Goal: Transaction & Acquisition: Purchase product/service

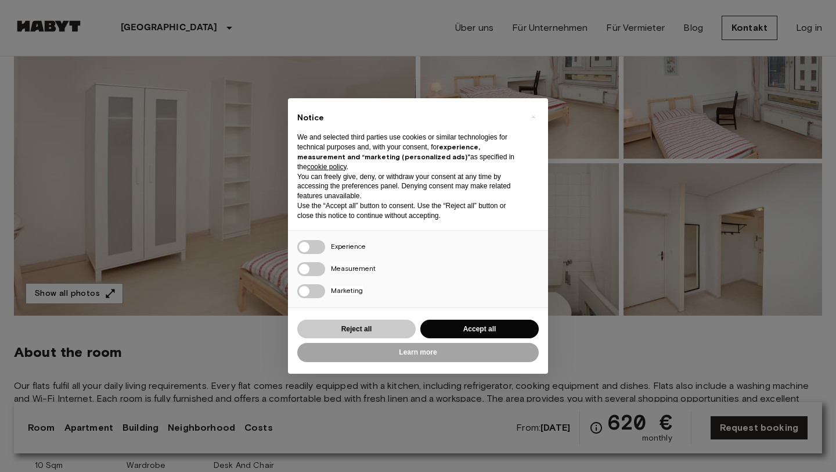
scroll to position [143, 0]
click at [373, 328] on button "Reject all" at bounding box center [356, 328] width 118 height 19
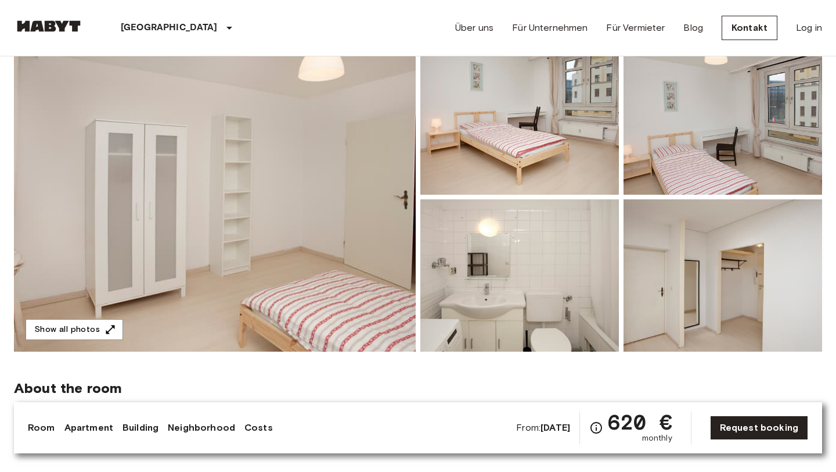
scroll to position [106, 0]
click at [303, 177] on img at bounding box center [215, 197] width 402 height 309
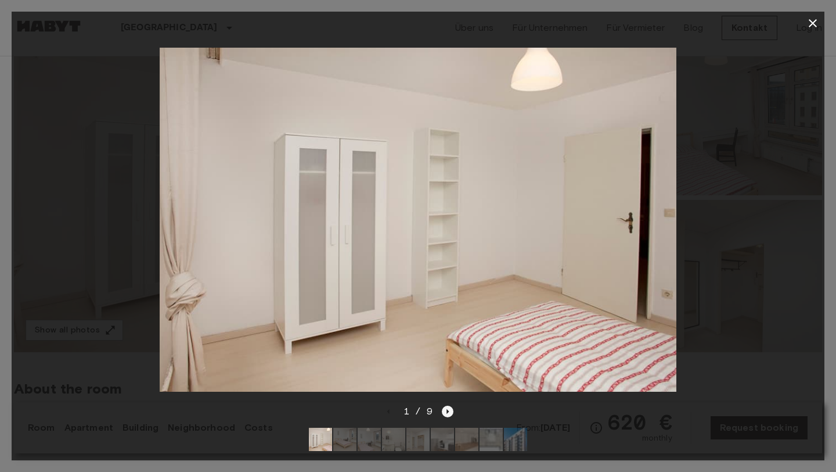
click at [447, 408] on icon "Next image" at bounding box center [448, 411] width 12 height 12
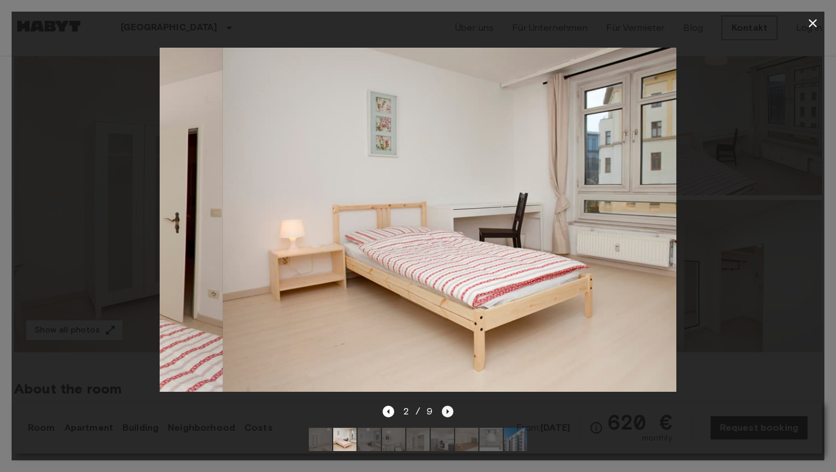
click at [447, 408] on icon "Next image" at bounding box center [448, 411] width 12 height 12
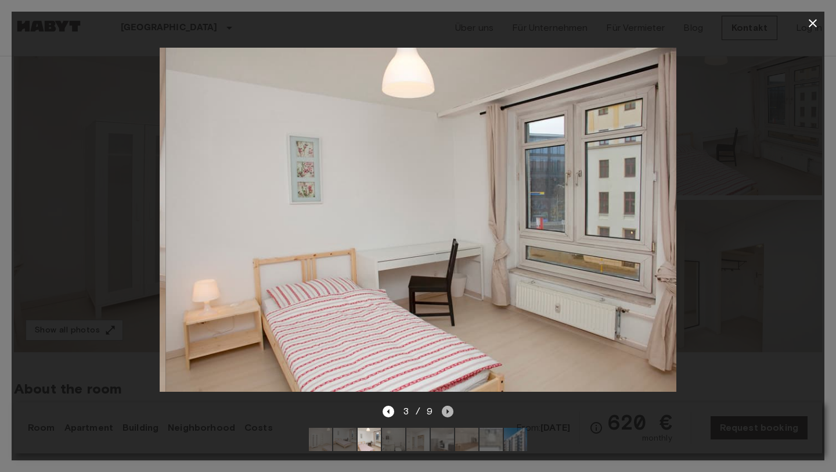
click at [447, 408] on icon "Next image" at bounding box center [448, 411] width 12 height 12
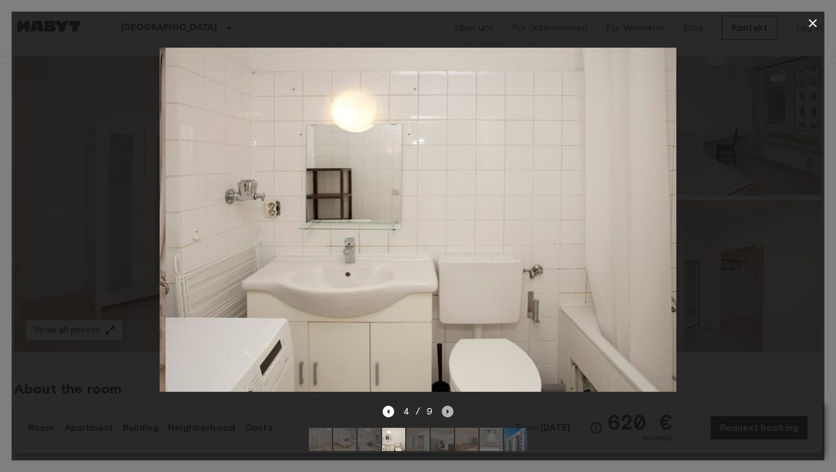
click at [447, 408] on icon "Next image" at bounding box center [448, 411] width 12 height 12
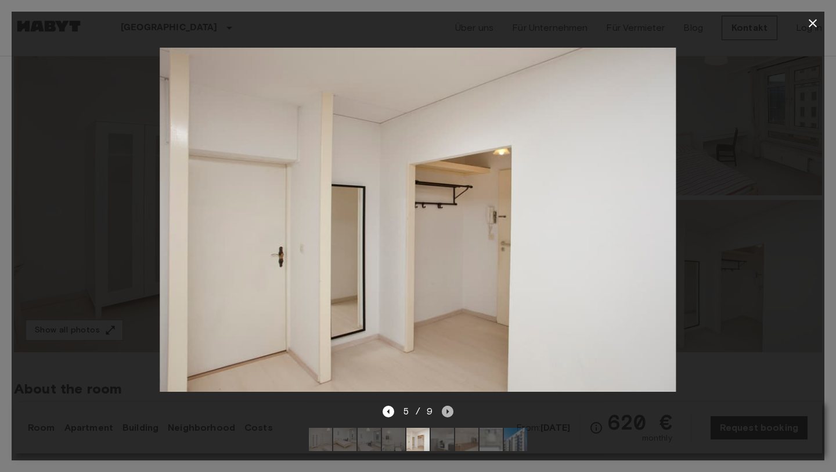
click at [447, 408] on icon "Next image" at bounding box center [448, 411] width 12 height 12
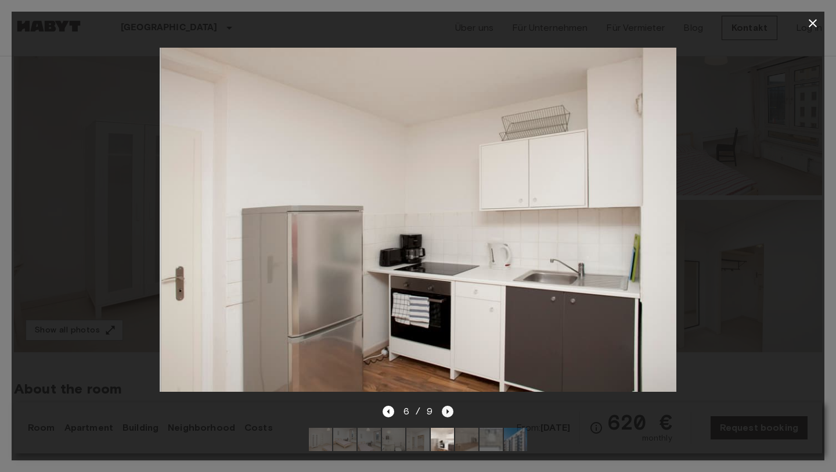
click at [447, 408] on icon "Next image" at bounding box center [448, 411] width 12 height 12
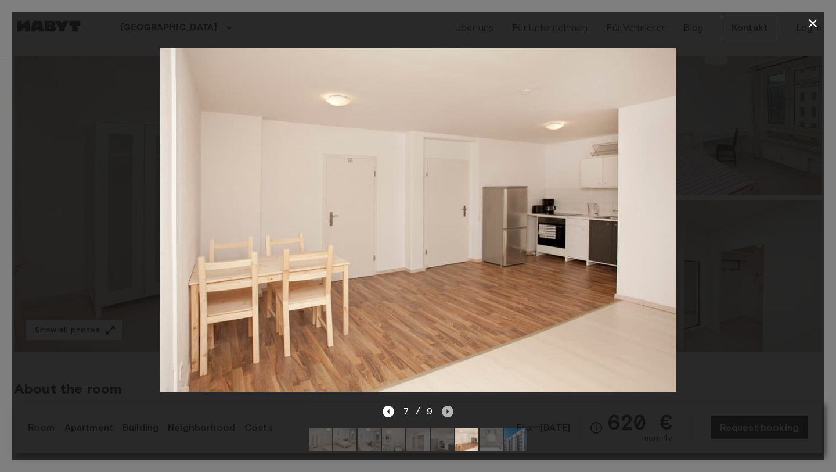
click at [447, 408] on icon "Next image" at bounding box center [448, 411] width 12 height 12
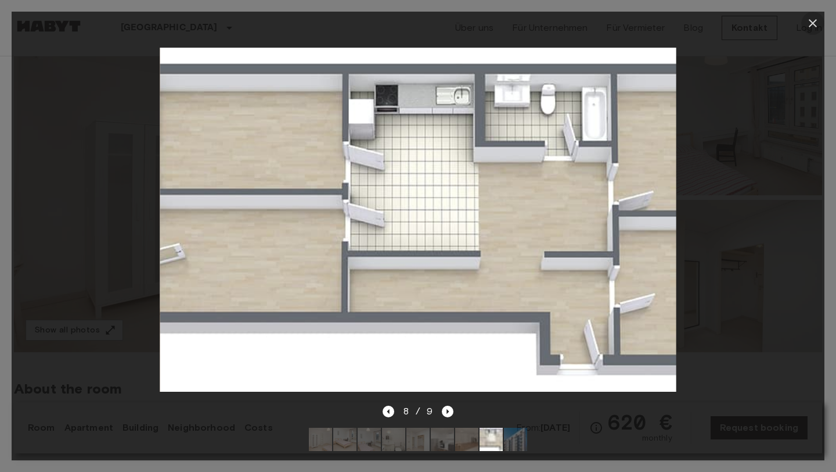
click at [811, 26] on icon "button" at bounding box center [813, 23] width 14 height 14
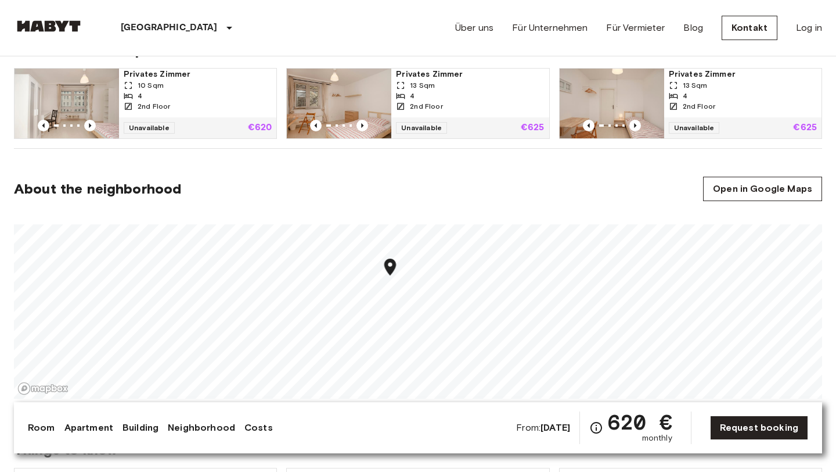
scroll to position [674, 0]
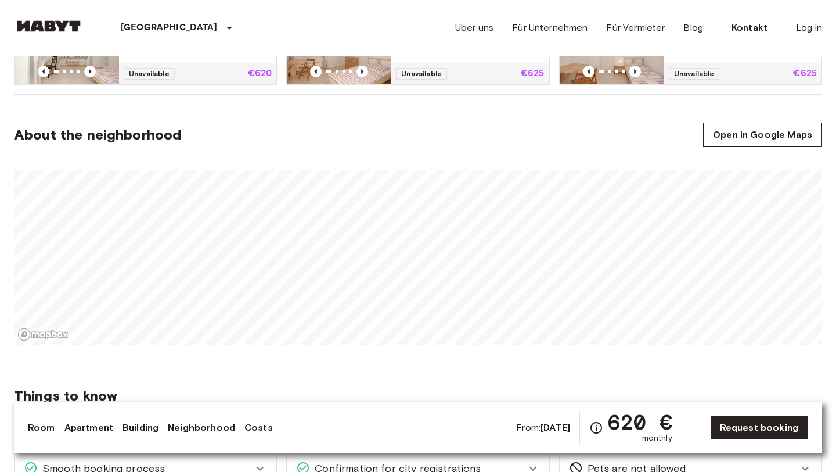
click at [441, 163] on div at bounding box center [418, 253] width 808 height 184
click at [597, 395] on span "Things to know" at bounding box center [418, 395] width 808 height 17
click at [593, 148] on section "About the neighborhood Open in Google Maps" at bounding box center [418, 227] width 808 height 264
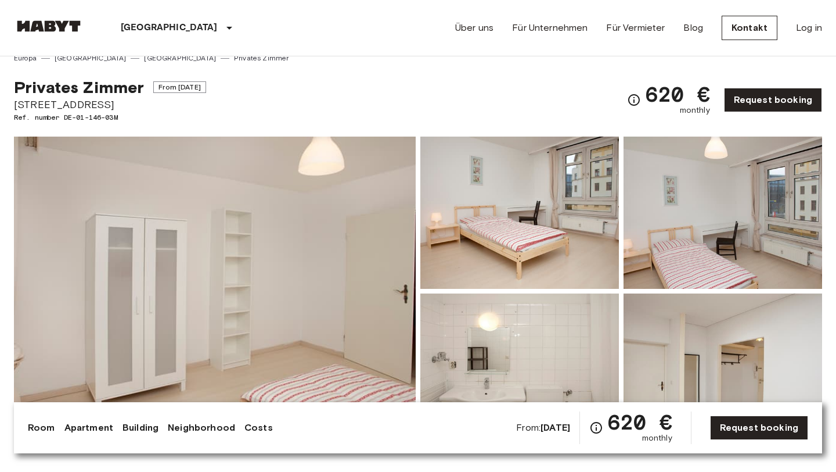
scroll to position [12, 0]
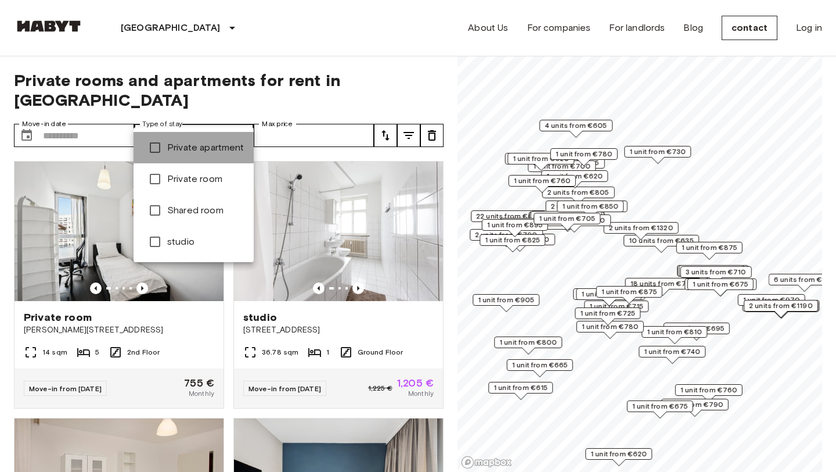
click at [209, 145] on font "Private apartment" at bounding box center [205, 147] width 77 height 11
type input "**********"
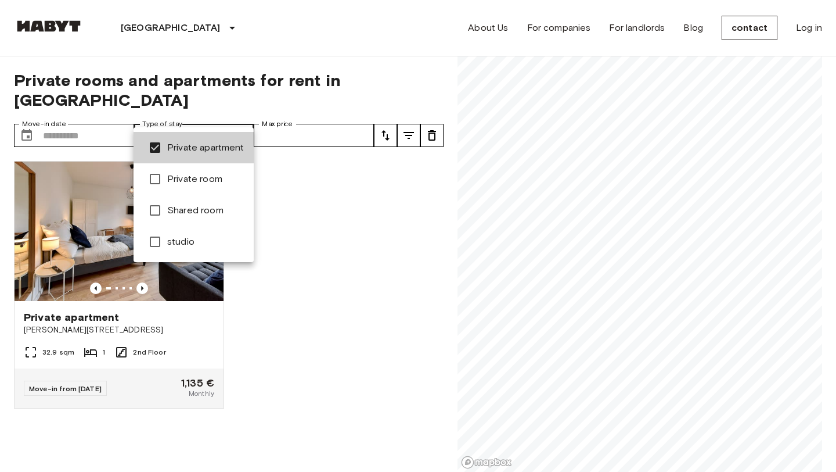
click at [383, 196] on div at bounding box center [418, 236] width 836 height 472
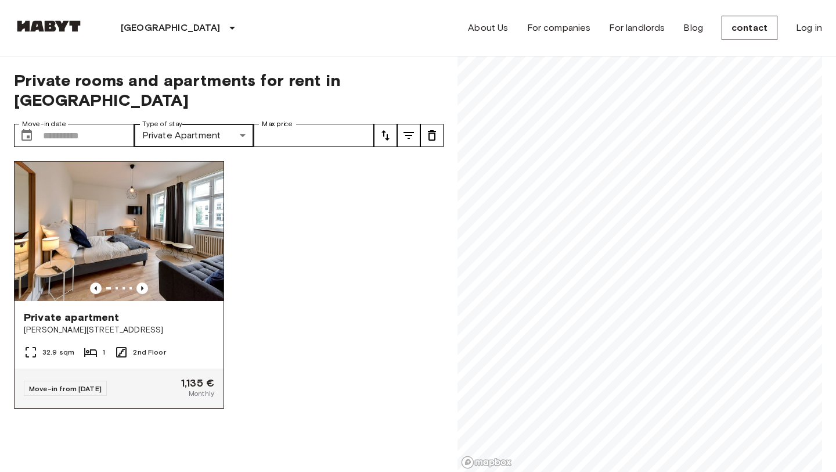
click at [144, 203] on img at bounding box center [119, 230] width 209 height 139
click at [382, 178] on div "Private apartment Grünberger Straße 3 32.9 sqm 1 2nd Floor Move-in from 04 Dec …" at bounding box center [224, 312] width 439 height 321
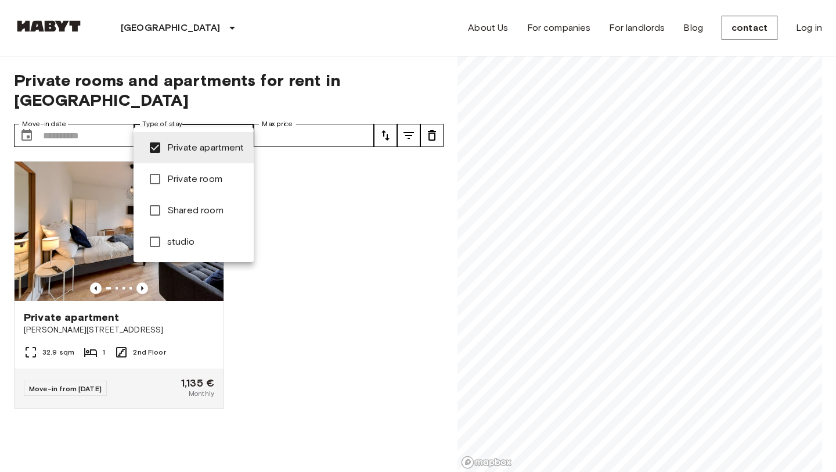
click at [184, 153] on span "Private apartment" at bounding box center [205, 148] width 77 height 15
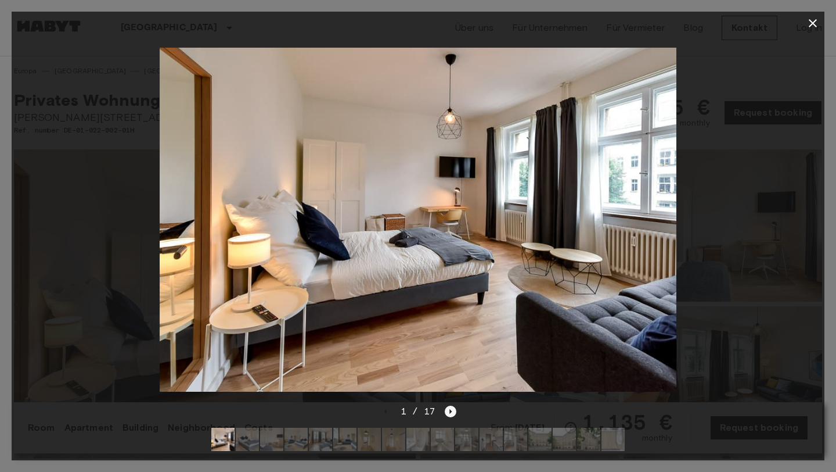
click at [448, 411] on icon "Next image" at bounding box center [451, 411] width 12 height 12
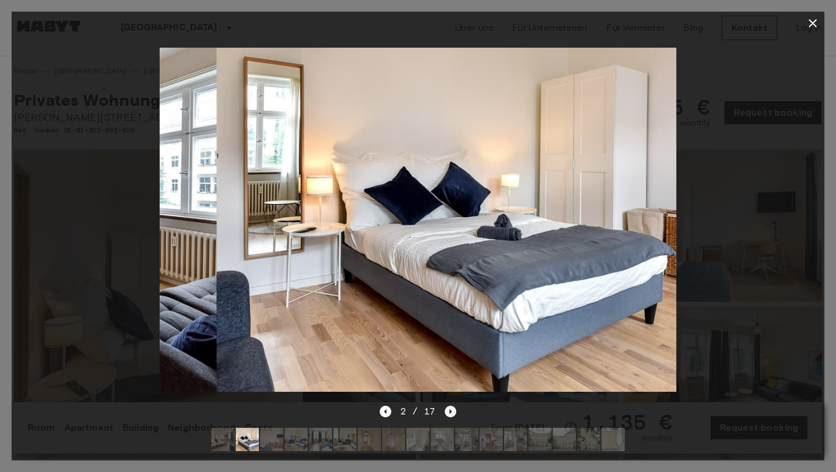
click at [448, 411] on icon "Next image" at bounding box center [451, 411] width 12 height 12
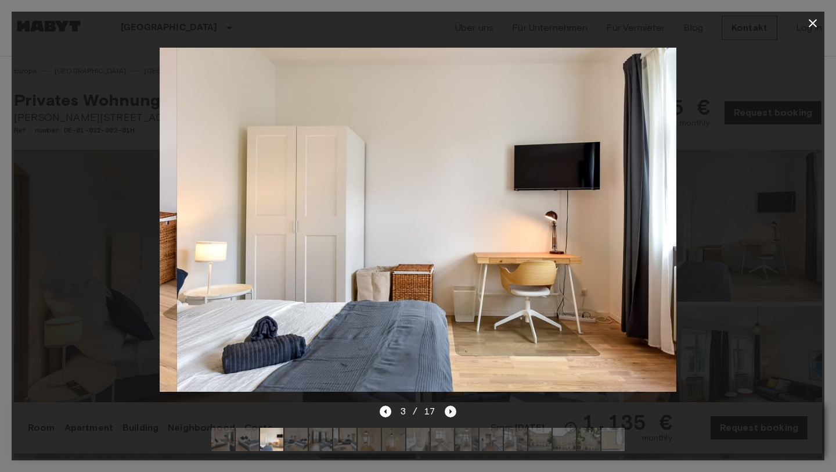
click at [448, 411] on icon "Next image" at bounding box center [451, 411] width 12 height 12
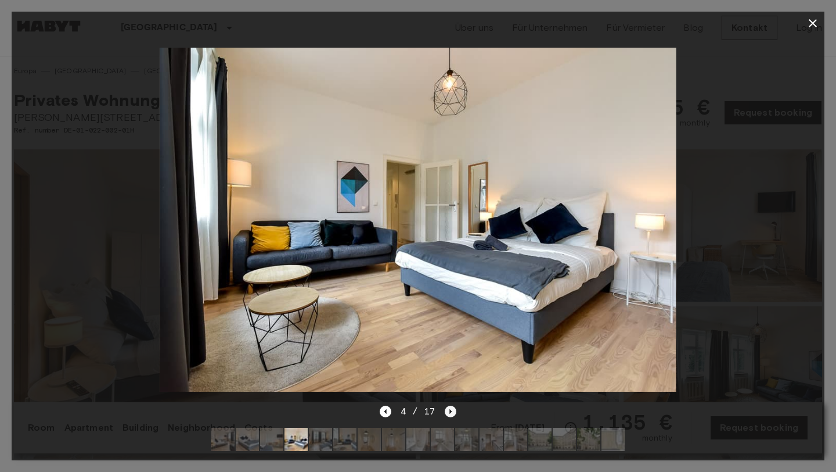
click at [448, 411] on icon "Next image" at bounding box center [451, 411] width 12 height 12
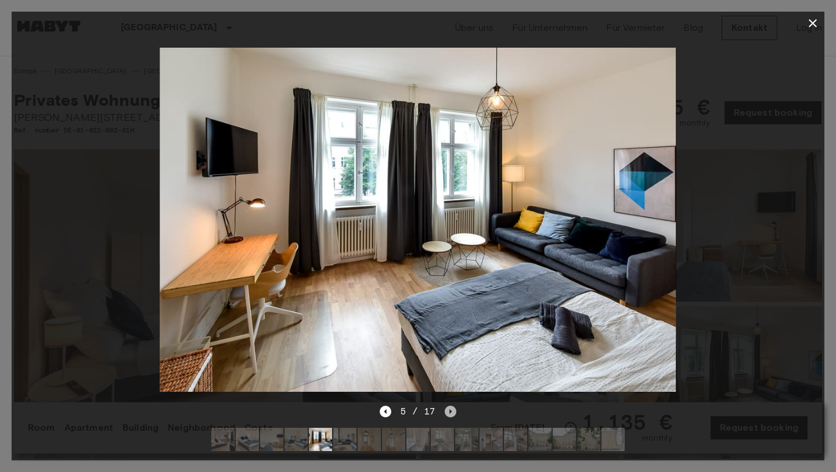
click at [448, 411] on icon "Next image" at bounding box center [451, 411] width 12 height 12
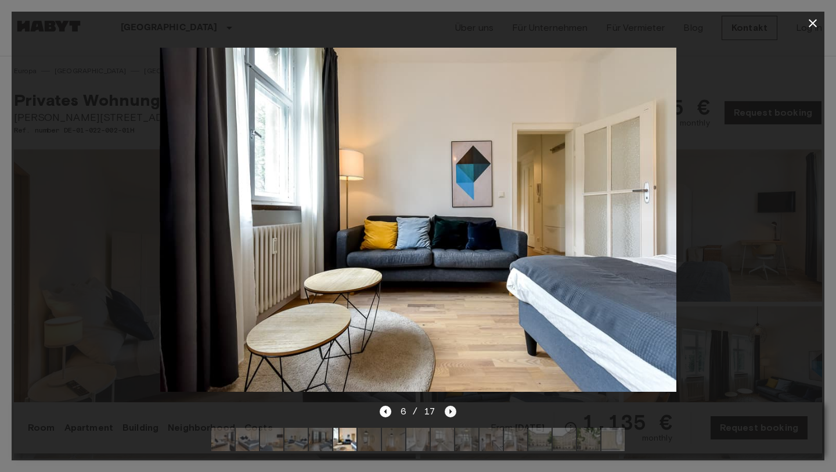
click at [448, 411] on icon "Next image" at bounding box center [451, 411] width 12 height 12
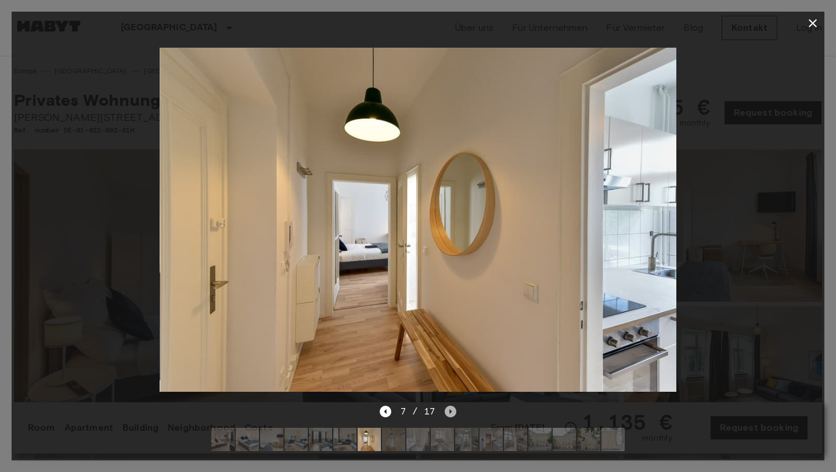
click at [448, 411] on icon "Next image" at bounding box center [451, 411] width 12 height 12
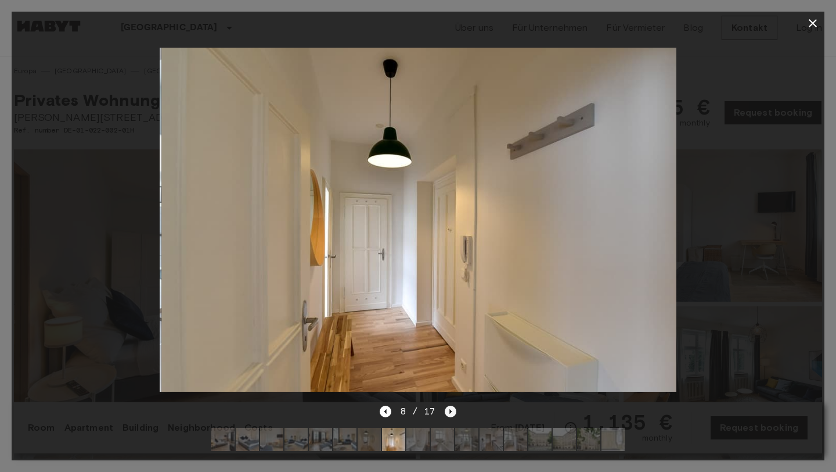
click at [448, 411] on icon "Next image" at bounding box center [451, 411] width 12 height 12
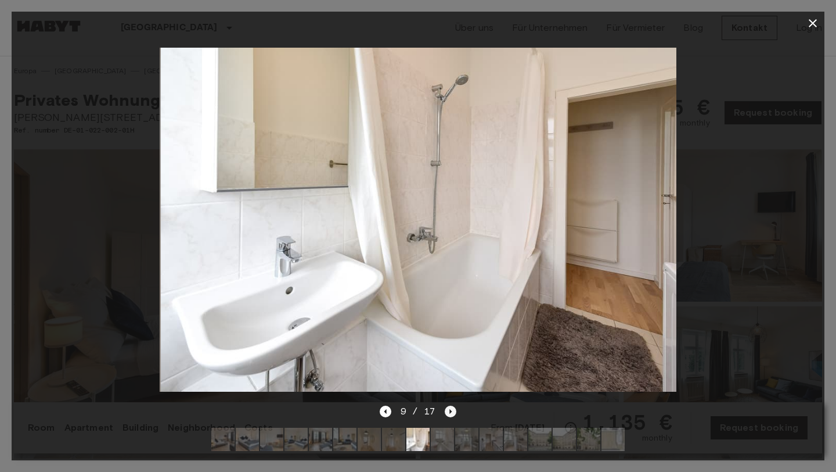
click at [448, 411] on icon "Next image" at bounding box center [451, 411] width 12 height 12
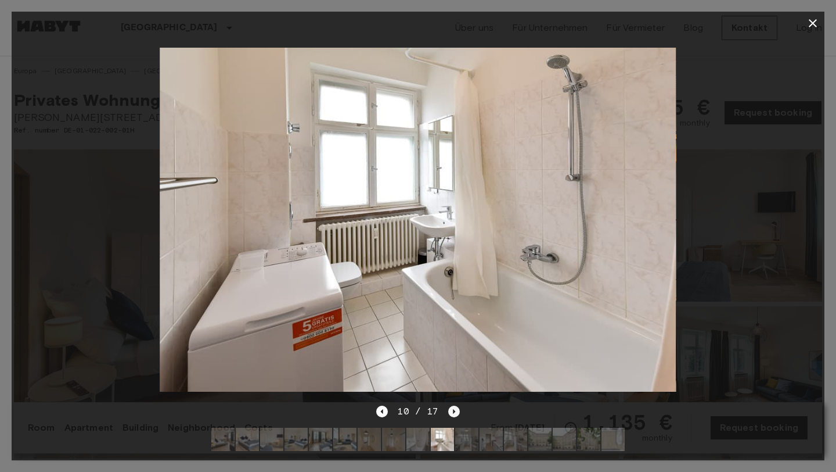
click at [448, 411] on icon "Next image" at bounding box center [454, 411] width 12 height 12
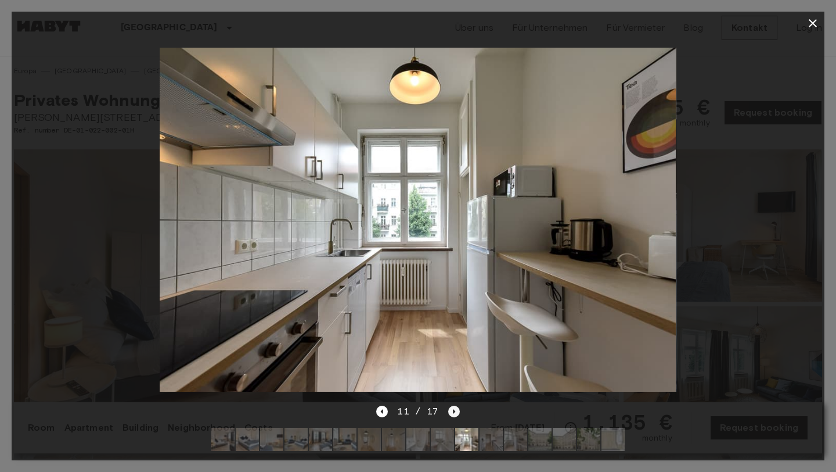
click at [454, 413] on icon "Next image" at bounding box center [454, 411] width 12 height 12
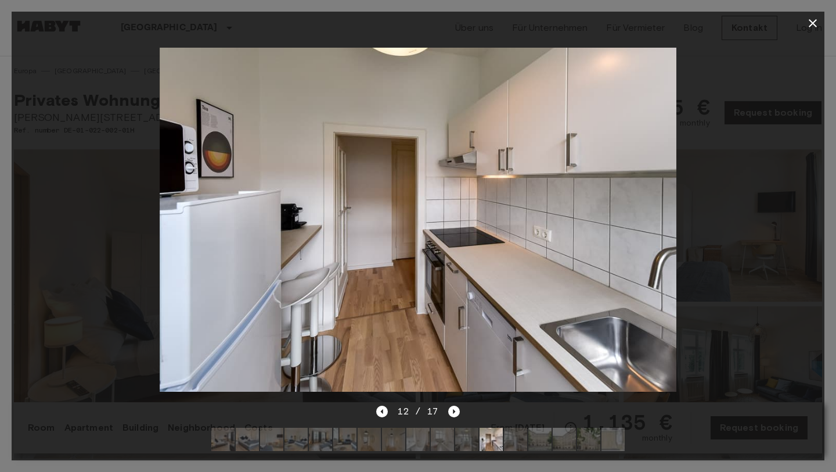
click at [821, 21] on button "button" at bounding box center [812, 23] width 23 height 23
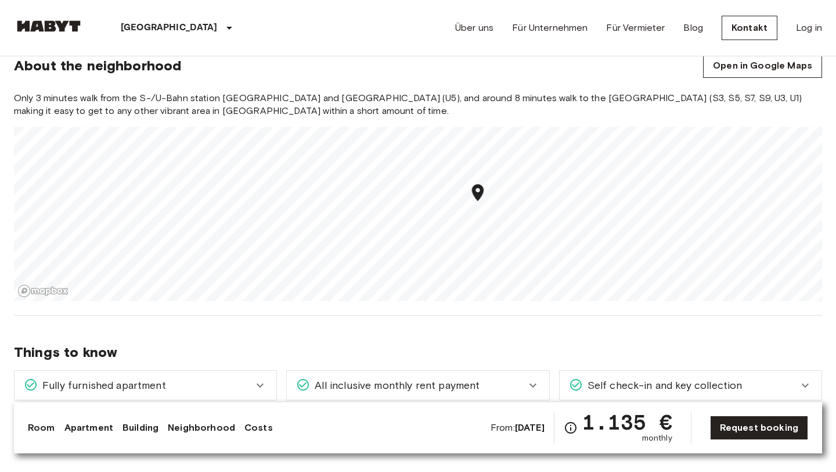
scroll to position [578, 0]
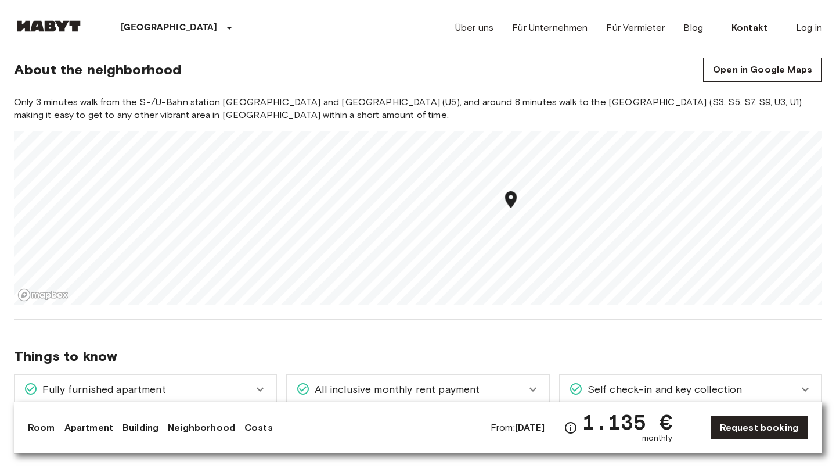
click at [509, 193] on icon "Map marker" at bounding box center [511, 199] width 12 height 17
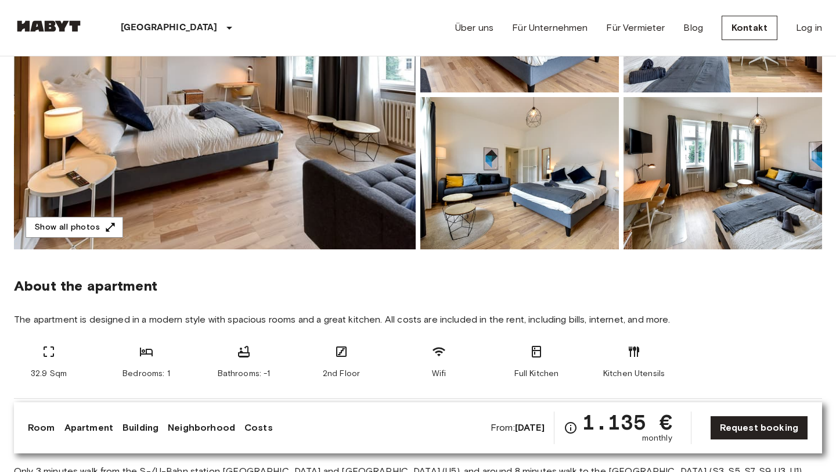
scroll to position [0, 0]
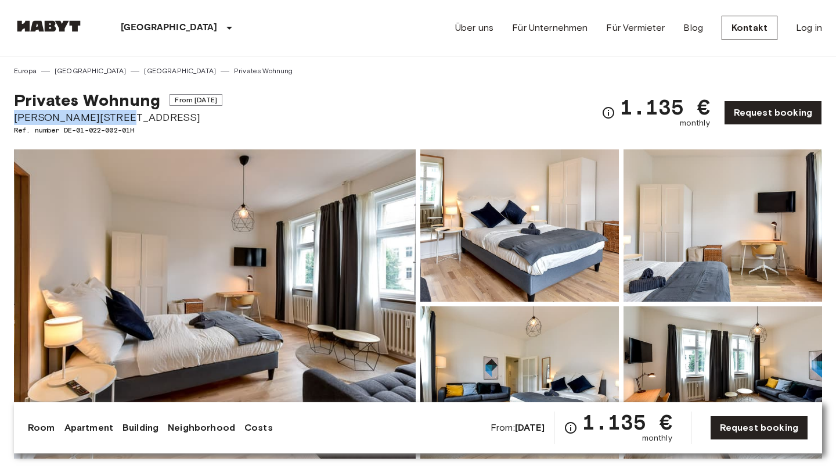
drag, startPoint x: 118, startPoint y: 119, endPoint x: 10, endPoint y: 116, distance: 108.0
copy span "Grünberger Straße 3"
click at [341, 93] on div "Privates Wohnung From Dec 4 2025 Grünberger Straße 3 Ref. number DE-01-022-002-…" at bounding box center [418, 105] width 808 height 59
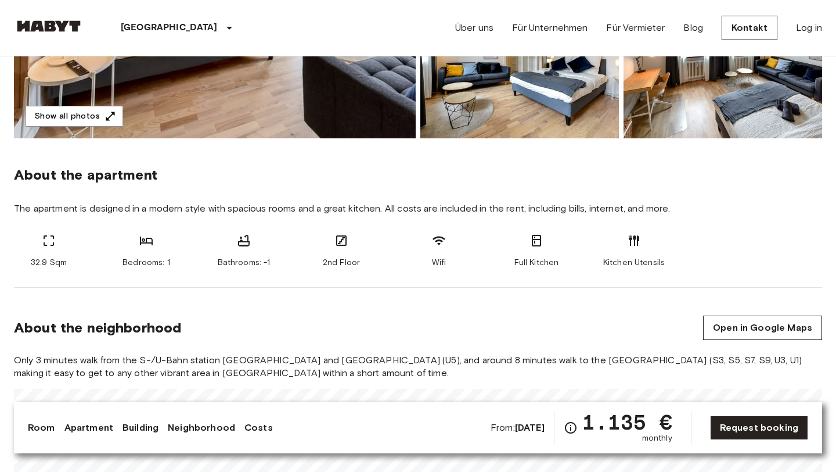
scroll to position [320, 0]
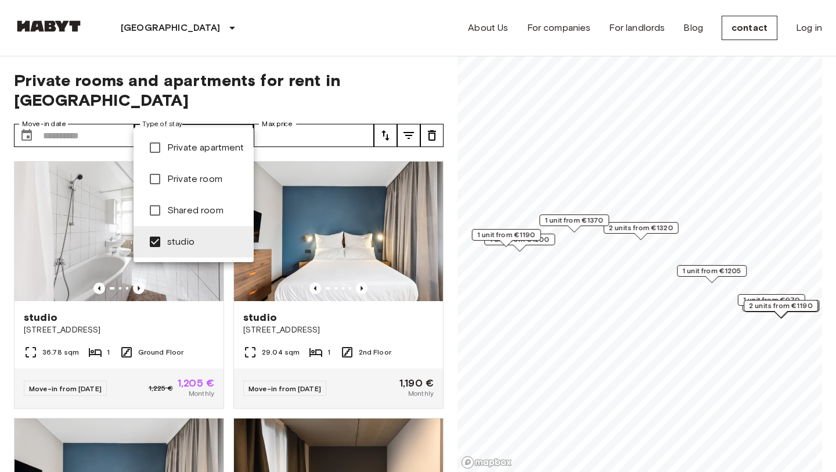
click at [425, 51] on div at bounding box center [418, 236] width 836 height 472
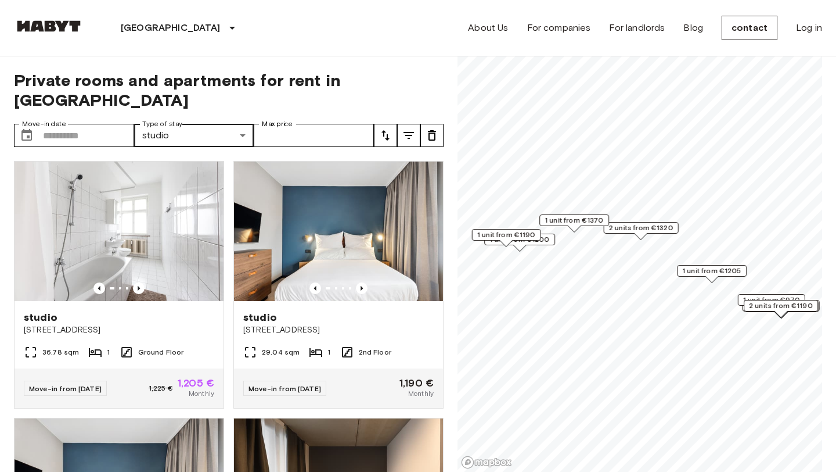
click at [745, 296] on font "1 unit from €970" at bounding box center [771, 299] width 57 height 9
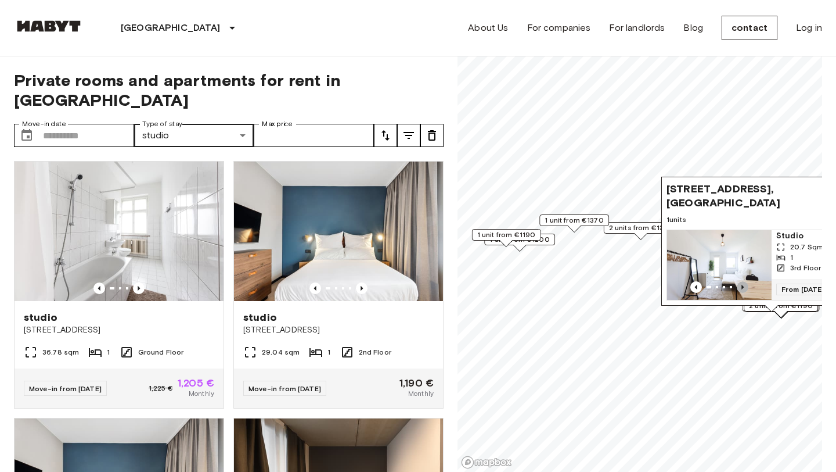
click at [741, 283] on icon "Previous image" at bounding box center [743, 287] width 12 height 12
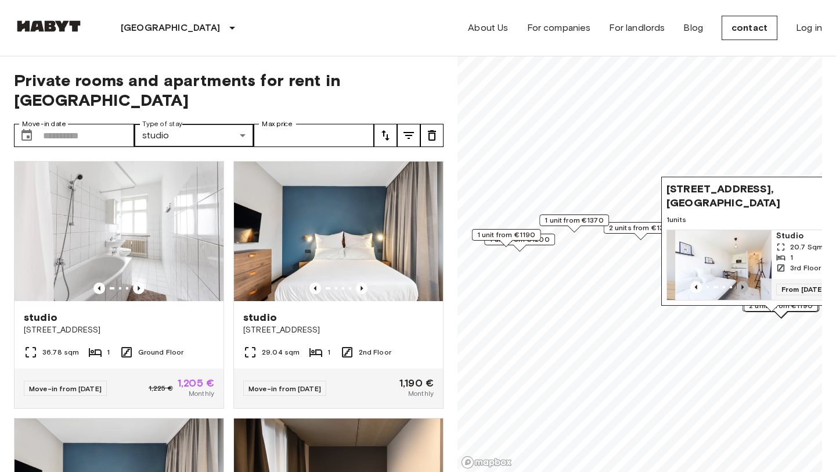
click at [741, 283] on icon "Previous image" at bounding box center [743, 287] width 12 height 12
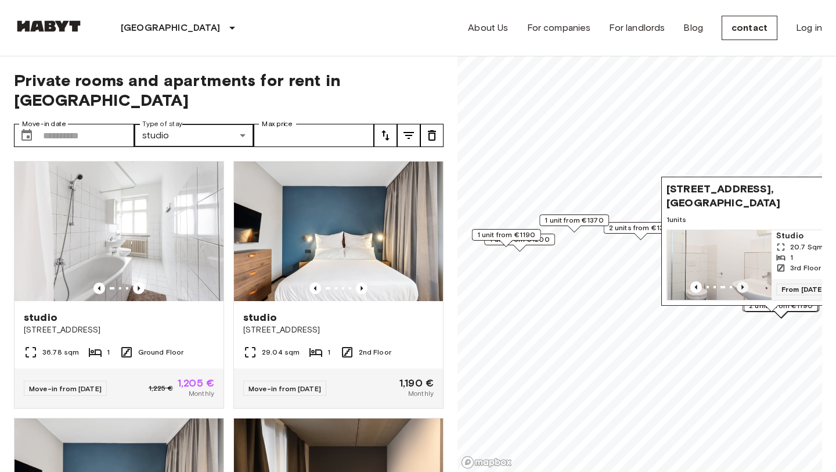
click at [741, 283] on icon "Previous image" at bounding box center [743, 287] width 12 height 12
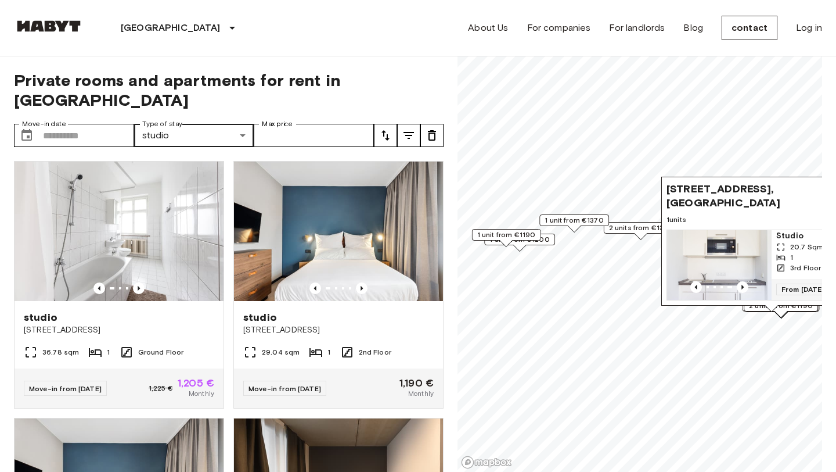
click at [430, 84] on span "Private rooms and apartments for rent in Berlin" at bounding box center [229, 89] width 430 height 39
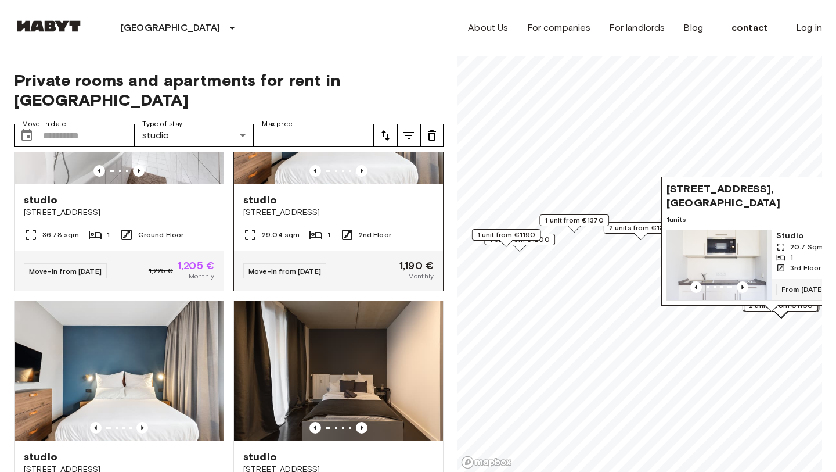
scroll to position [62, 0]
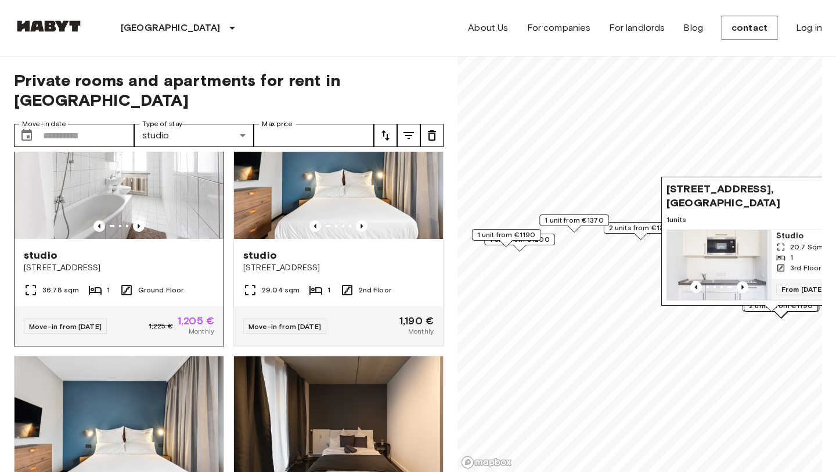
click at [182, 262] on span "Gubenerstraße 52A" at bounding box center [119, 268] width 190 height 12
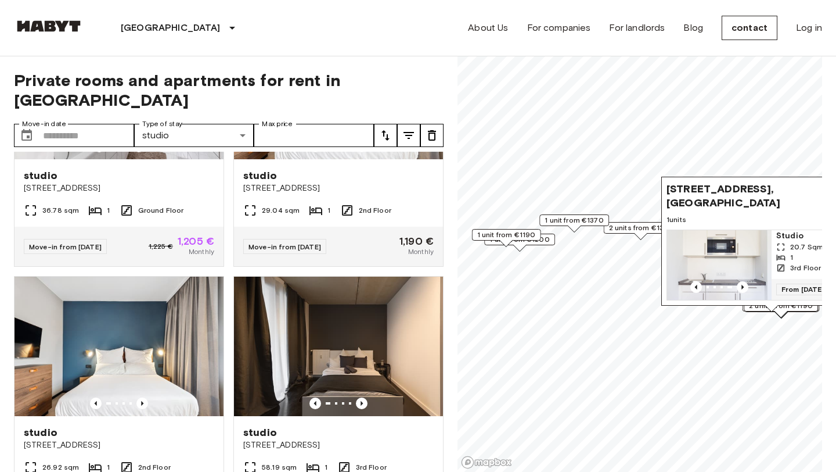
scroll to position [144, 0]
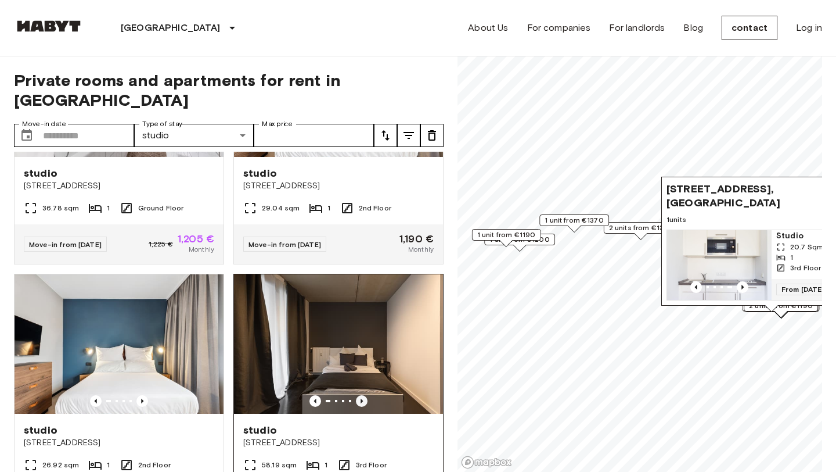
click at [360, 395] on icon "Previous image" at bounding box center [362, 401] width 12 height 12
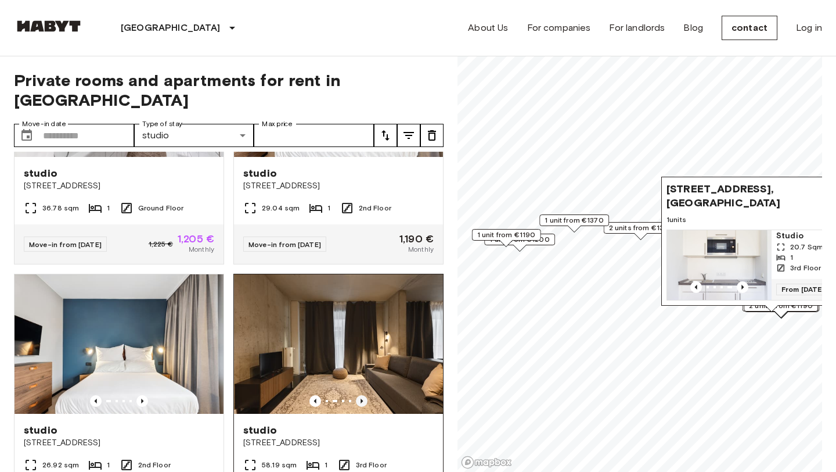
click at [360, 395] on icon "Previous image" at bounding box center [362, 401] width 12 height 12
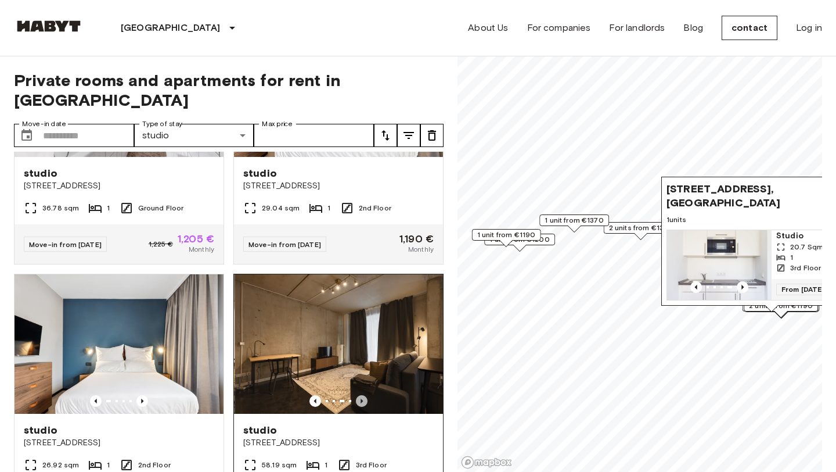
click at [360, 395] on icon "Previous image" at bounding box center [362, 401] width 12 height 12
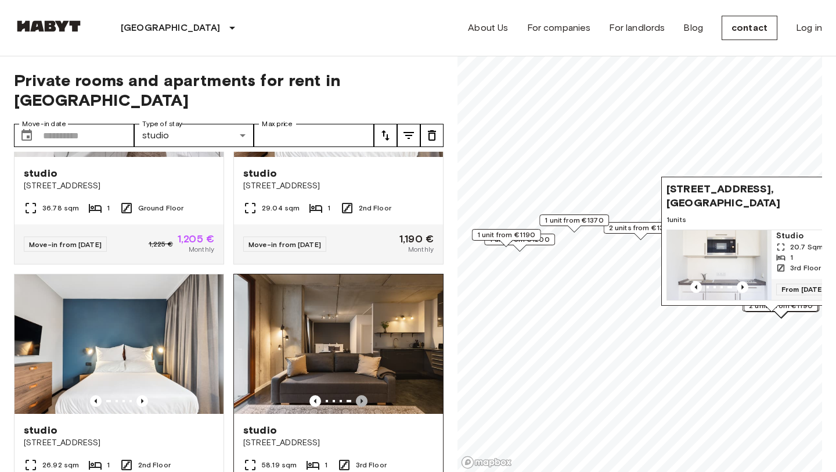
click at [360, 395] on icon "Previous image" at bounding box center [362, 401] width 12 height 12
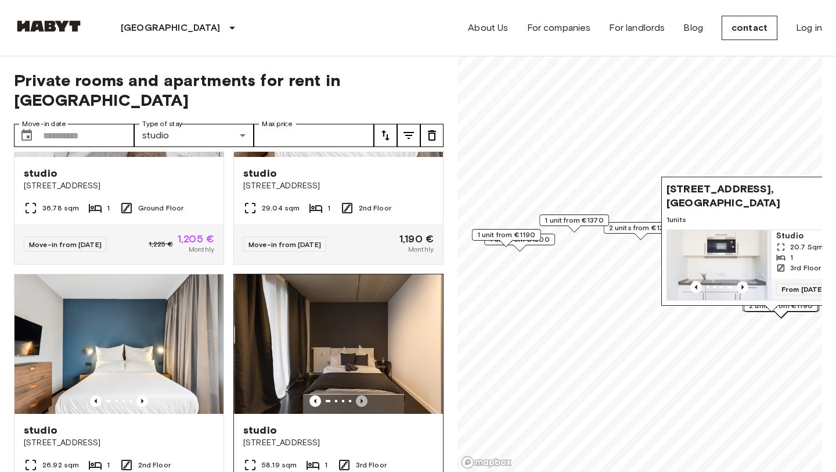
click at [360, 395] on icon "Previous image" at bounding box center [362, 401] width 12 height 12
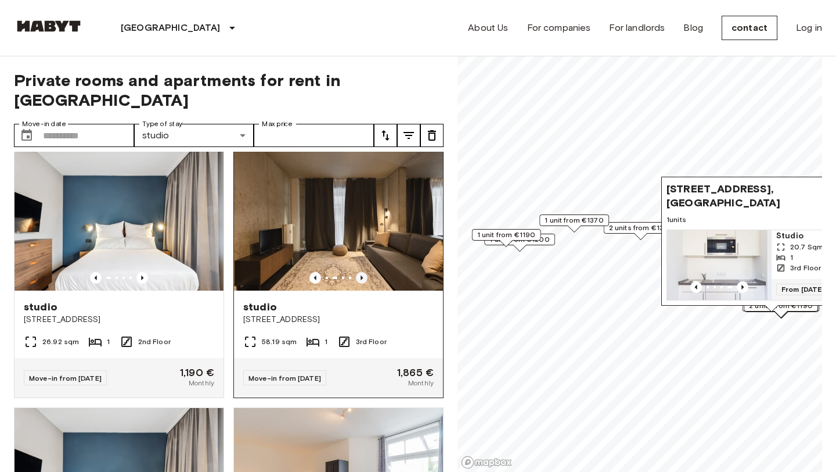
scroll to position [273, 0]
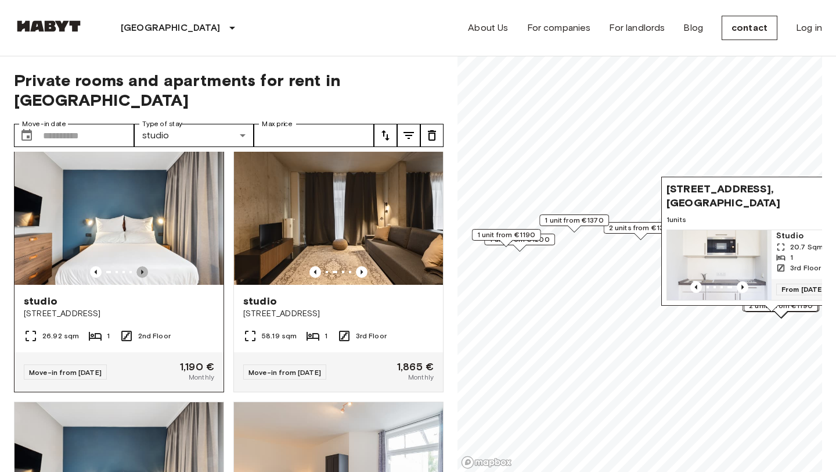
click at [145, 266] on icon "Previous image" at bounding box center [142, 272] width 12 height 12
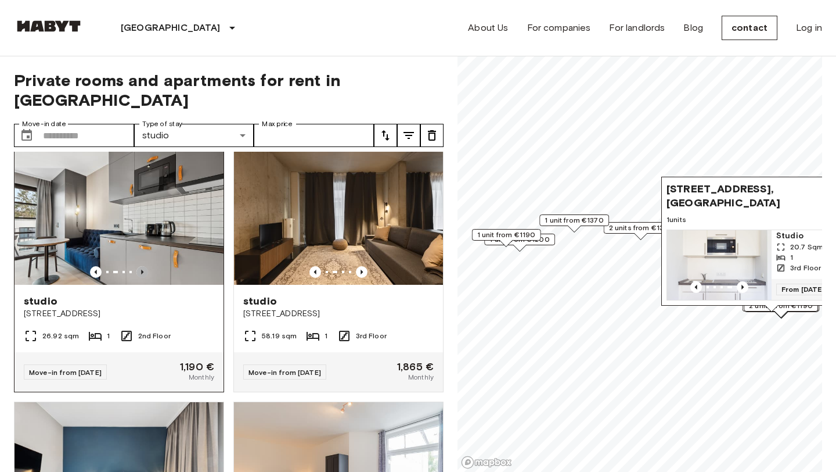
click at [145, 266] on icon "Previous image" at bounding box center [142, 272] width 12 height 12
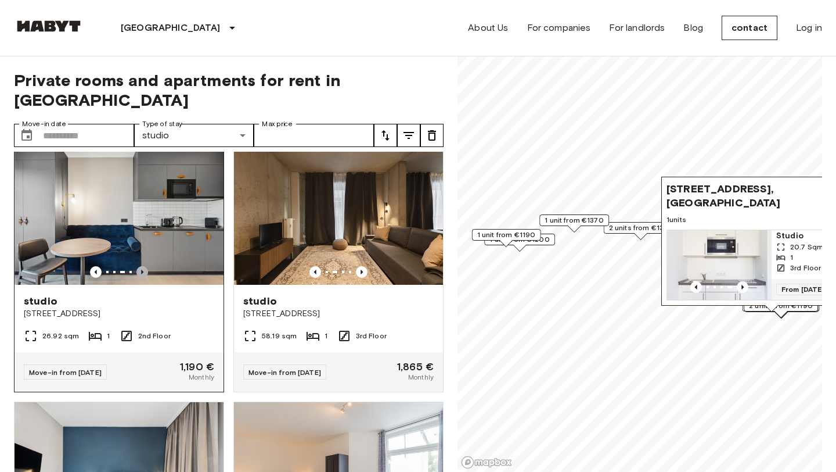
click at [145, 266] on icon "Previous image" at bounding box center [142, 272] width 12 height 12
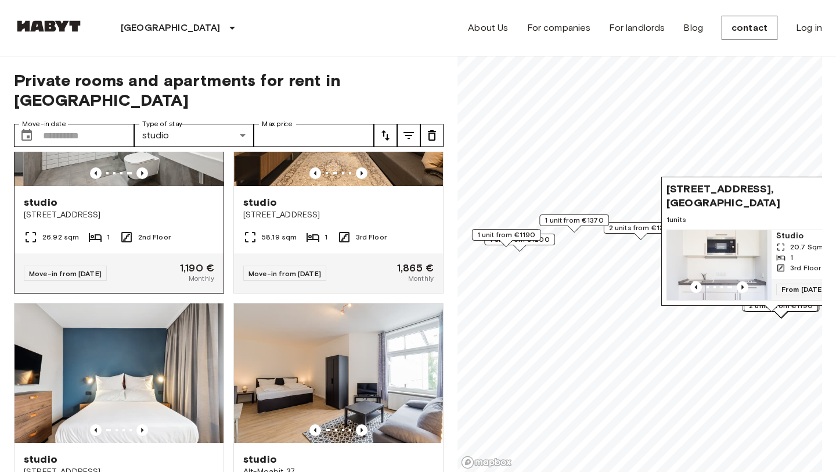
scroll to position [444, 0]
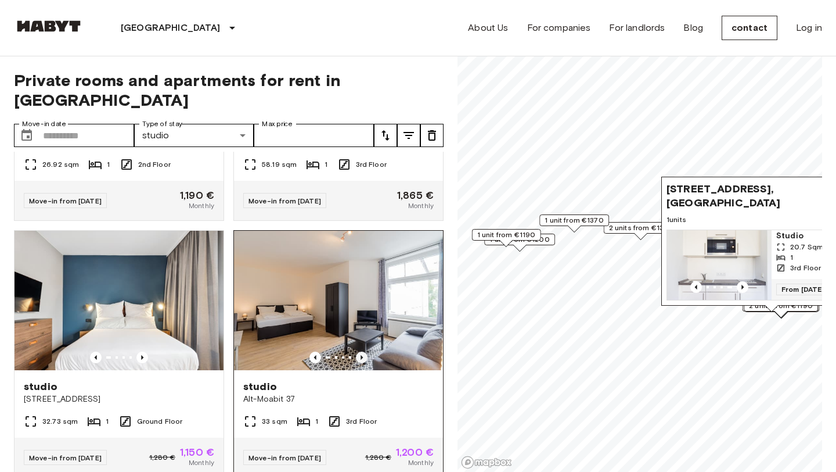
click at [362, 351] on icon "Previous image" at bounding box center [362, 357] width 12 height 12
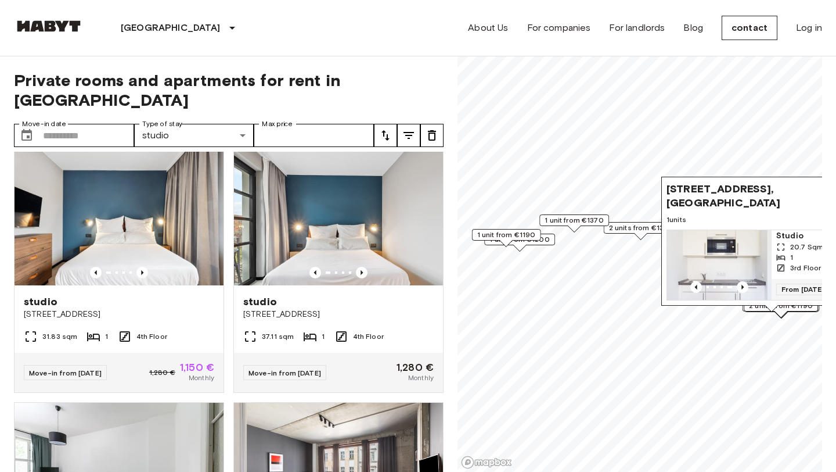
scroll to position [1034, 0]
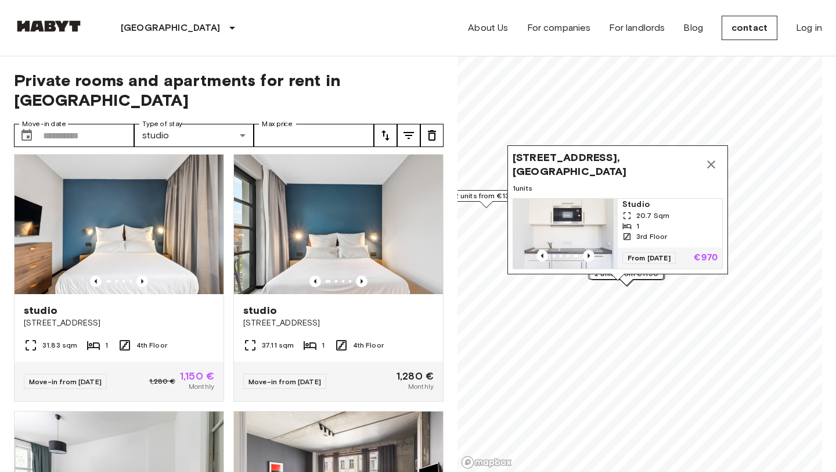
click at [711, 168] on icon "Map marker" at bounding box center [711, 164] width 14 height 14
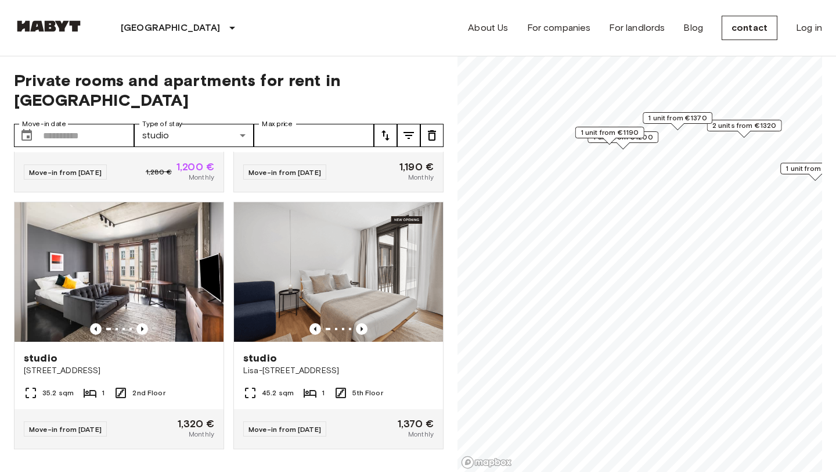
scroll to position [7, 0]
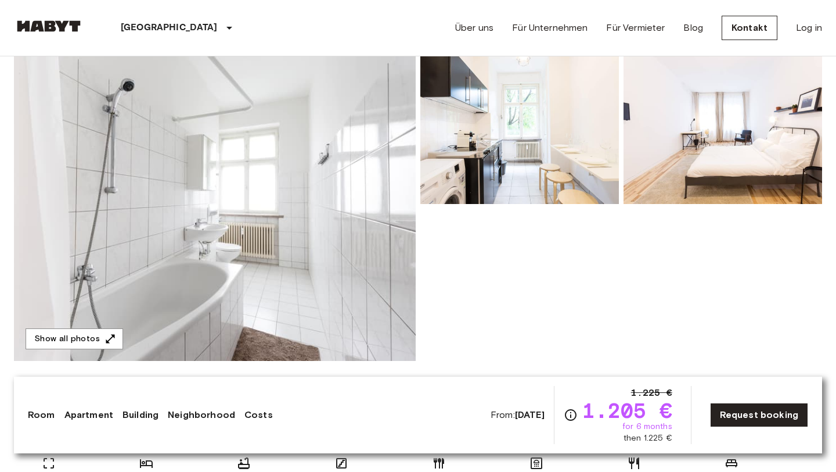
scroll to position [115, 0]
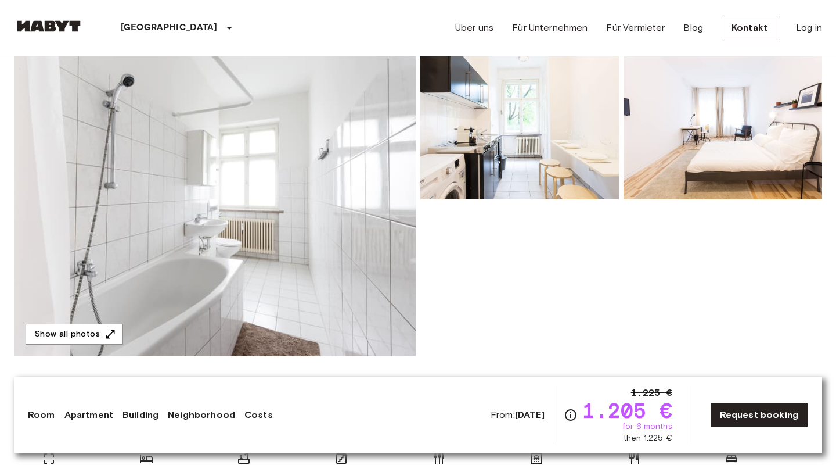
click at [663, 149] on img at bounding box center [723, 123] width 199 height 152
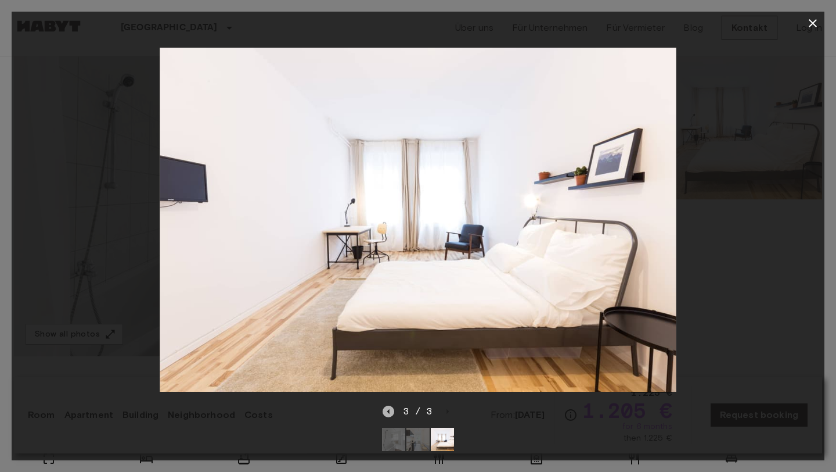
click at [387, 411] on icon "Previous image" at bounding box center [389, 411] width 12 height 12
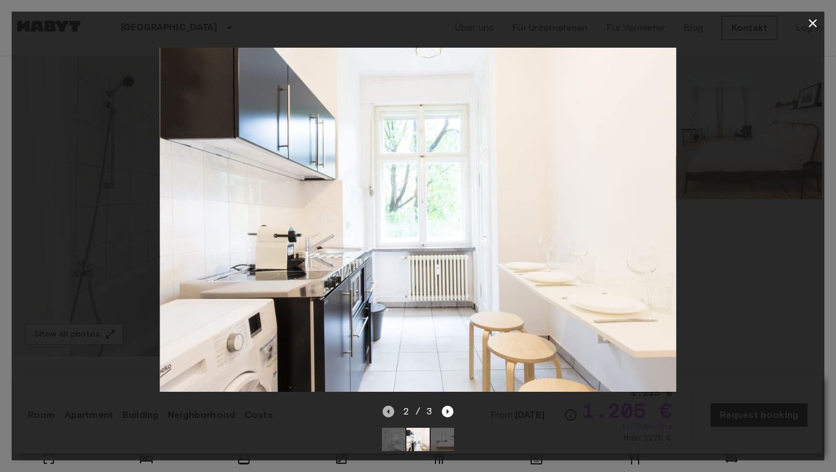
click at [387, 411] on icon "Previous image" at bounding box center [389, 411] width 12 height 12
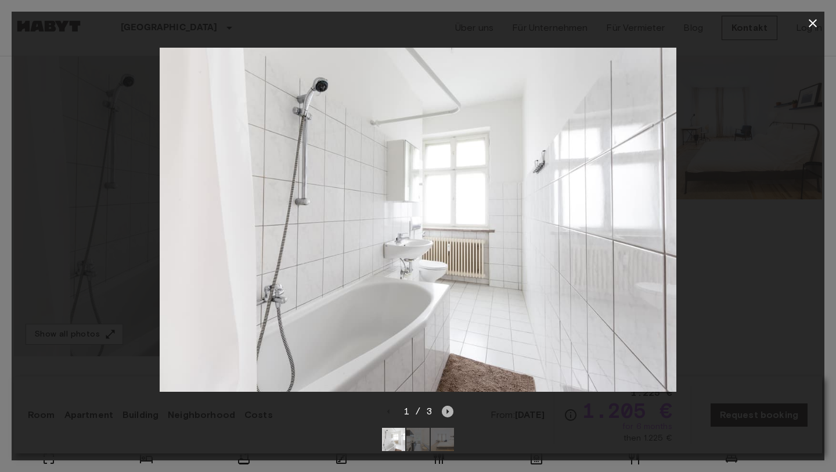
click at [445, 412] on icon "Next image" at bounding box center [448, 411] width 12 height 12
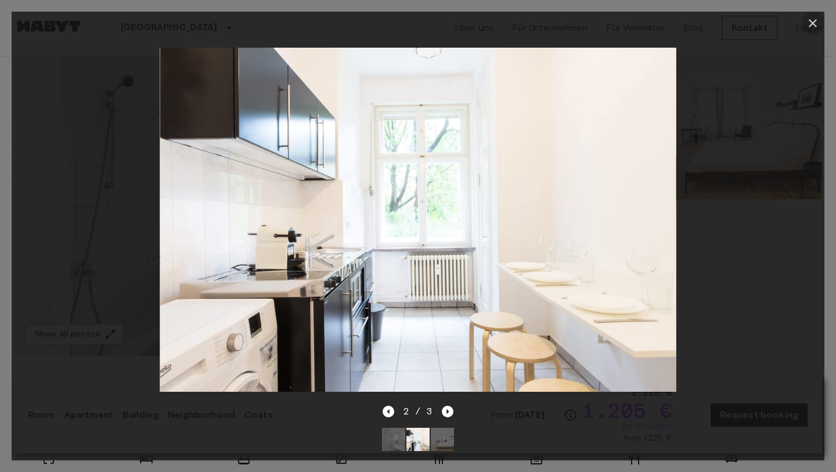
click at [815, 16] on button "button" at bounding box center [812, 23] width 23 height 23
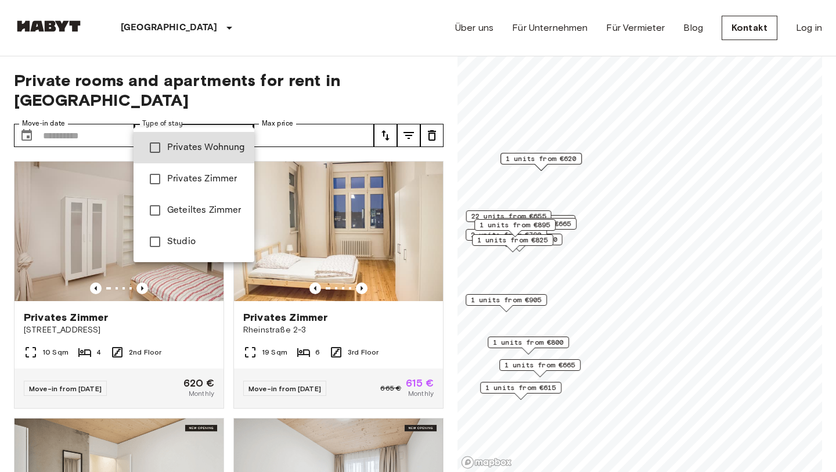
click at [395, 75] on div at bounding box center [418, 236] width 836 height 472
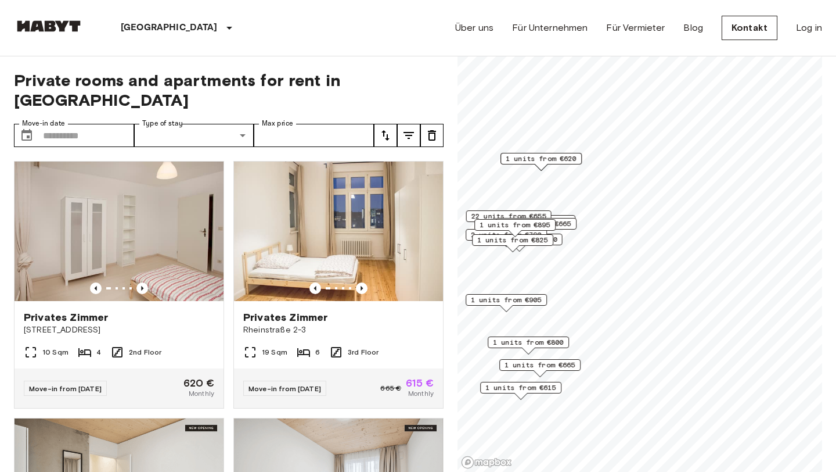
click at [437, 73] on span "Private rooms and apartments for rent in [GEOGRAPHIC_DATA]" at bounding box center [229, 89] width 430 height 39
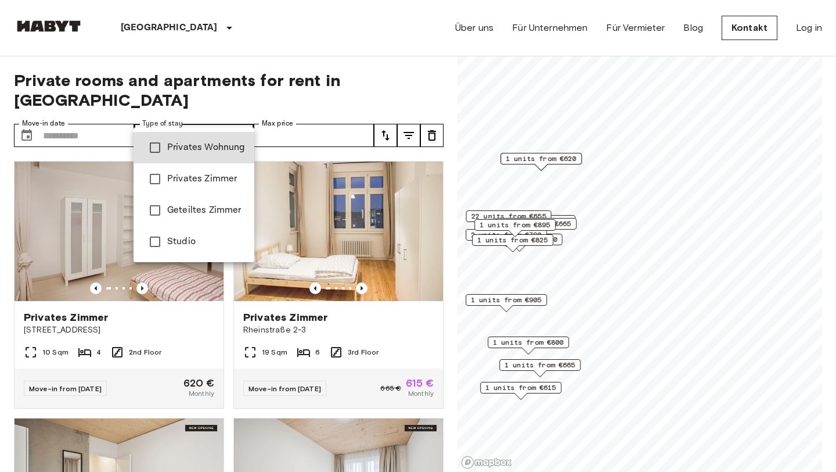
click at [196, 183] on span "Privates Zimmer" at bounding box center [206, 179] width 78 height 14
type input "**********"
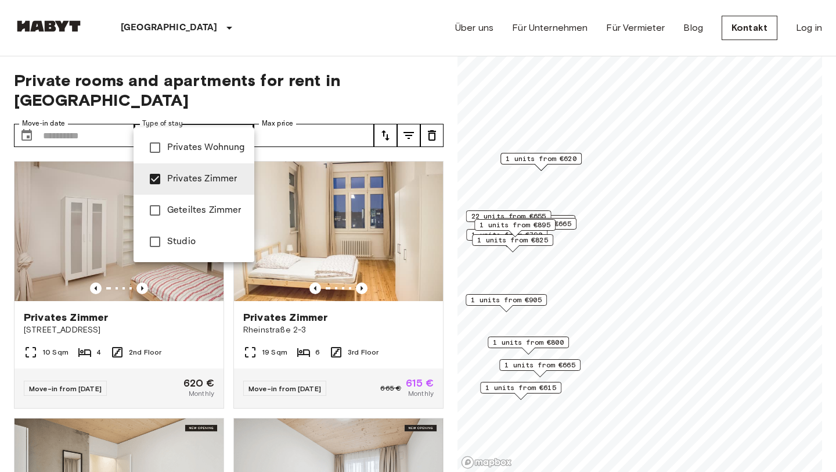
click at [417, 95] on div at bounding box center [418, 236] width 836 height 472
click at [203, 182] on span "Privates Zimmer" at bounding box center [206, 179] width 78 height 14
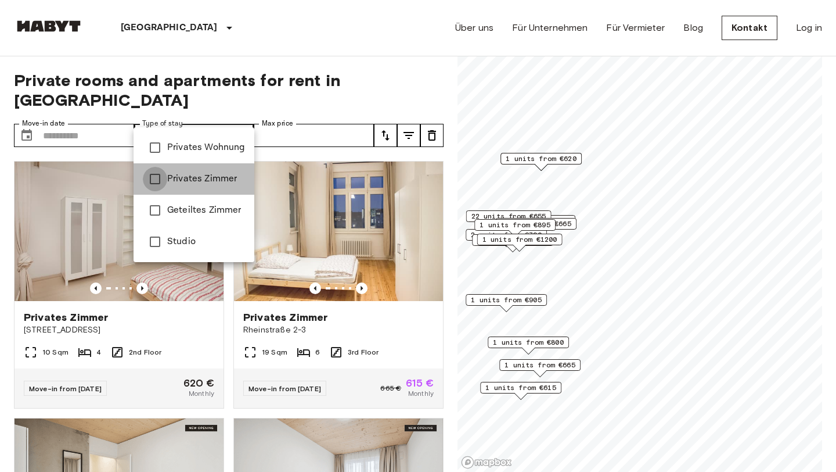
type input "**********"
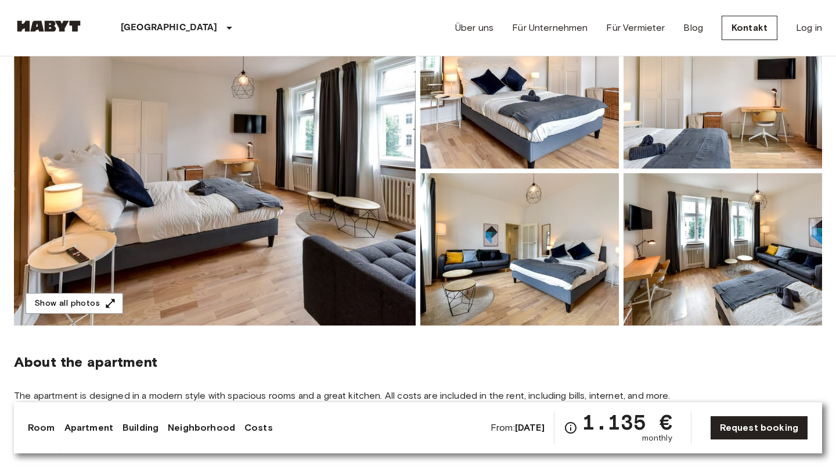
scroll to position [129, 0]
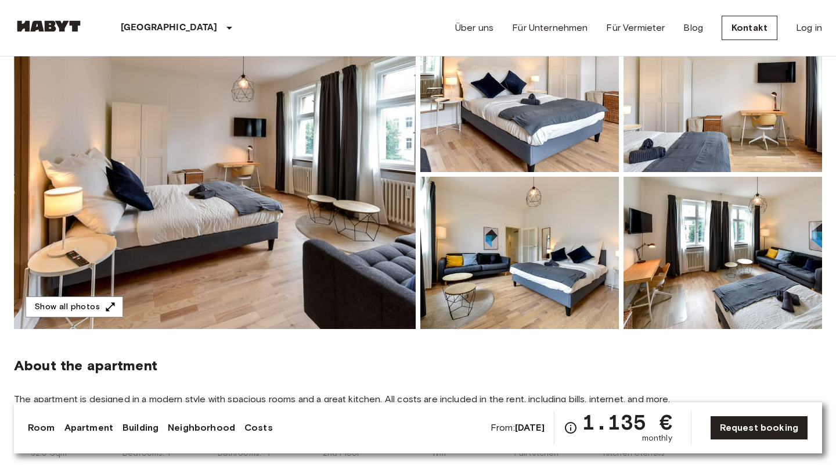
click at [174, 314] on img at bounding box center [215, 174] width 402 height 309
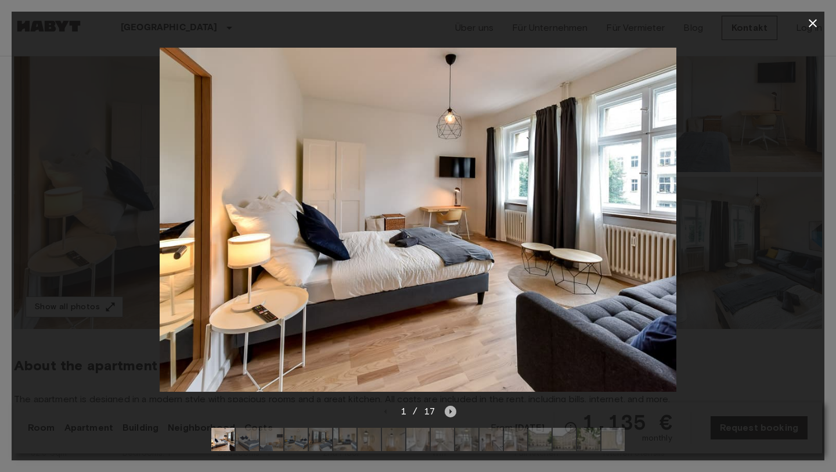
click at [451, 414] on icon "Next image" at bounding box center [451, 411] width 12 height 12
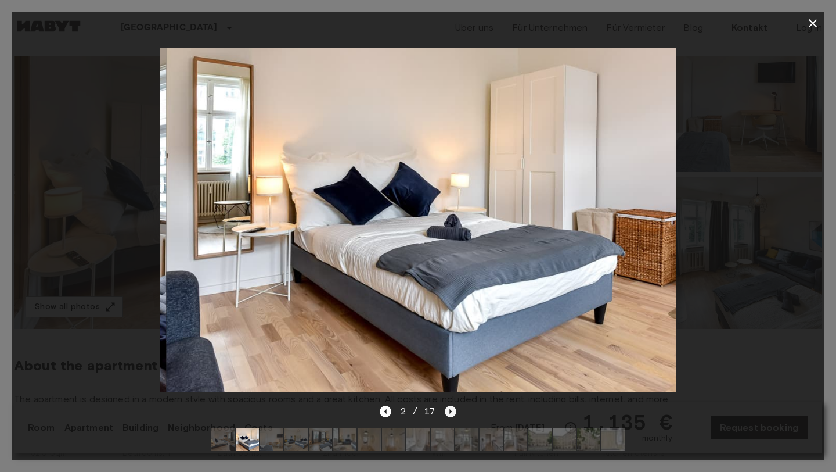
click at [451, 414] on icon "Next image" at bounding box center [451, 411] width 12 height 12
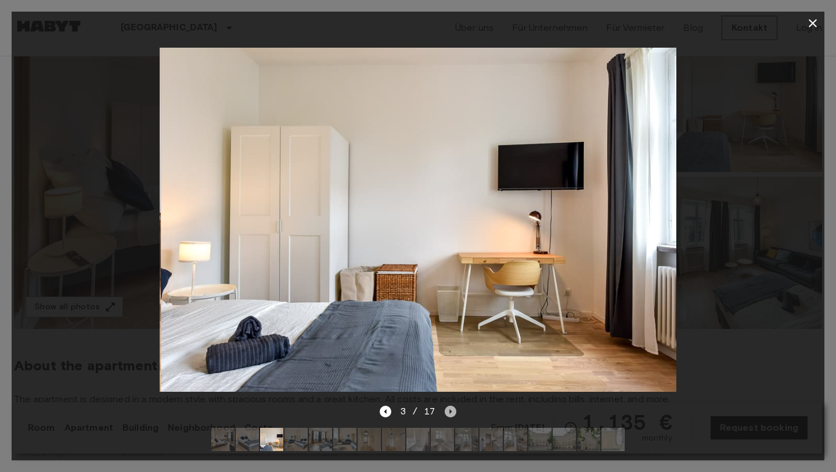
click at [451, 414] on icon "Next image" at bounding box center [451, 411] width 12 height 12
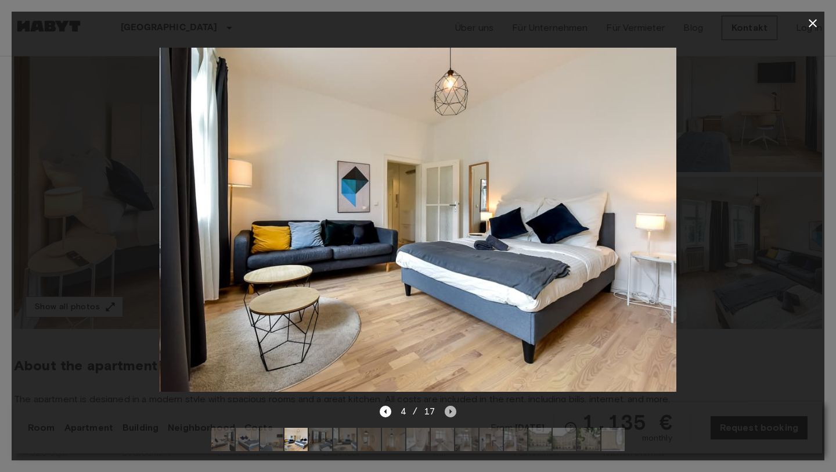
click at [451, 414] on icon "Next image" at bounding box center [451, 411] width 12 height 12
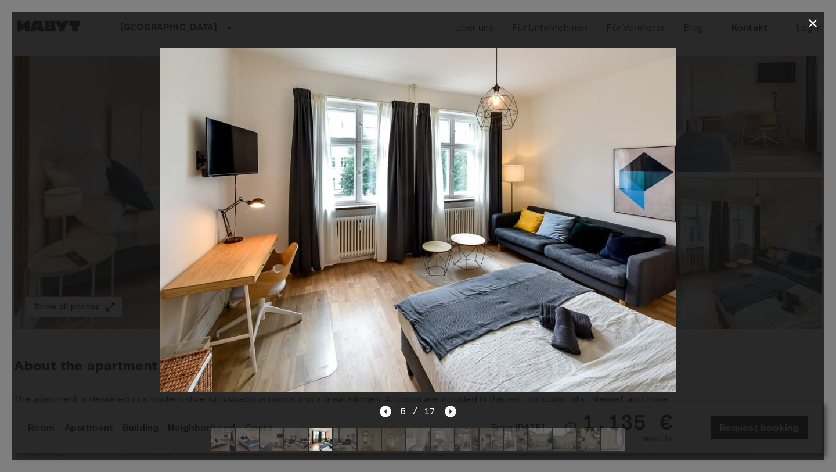
click at [452, 414] on icon "Next image" at bounding box center [451, 411] width 12 height 12
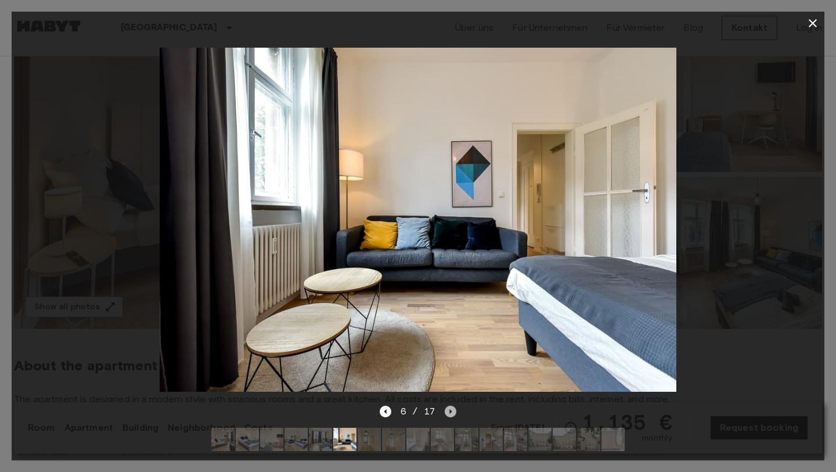
click at [452, 414] on icon "Next image" at bounding box center [451, 411] width 12 height 12
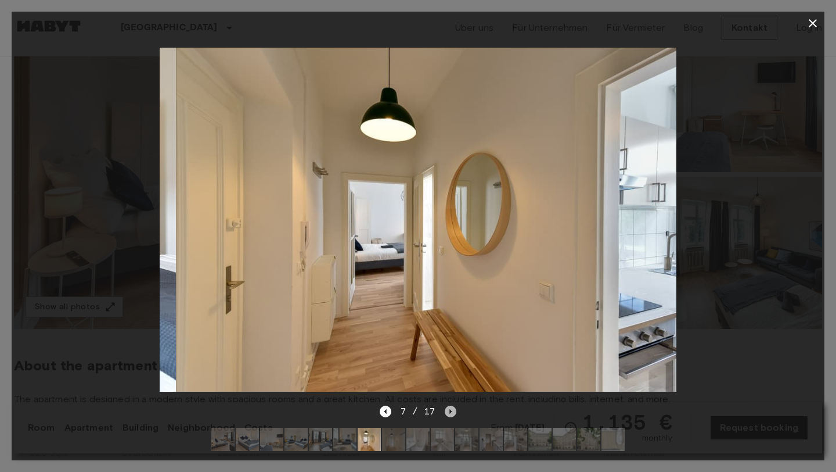
click at [452, 414] on icon "Next image" at bounding box center [451, 411] width 12 height 12
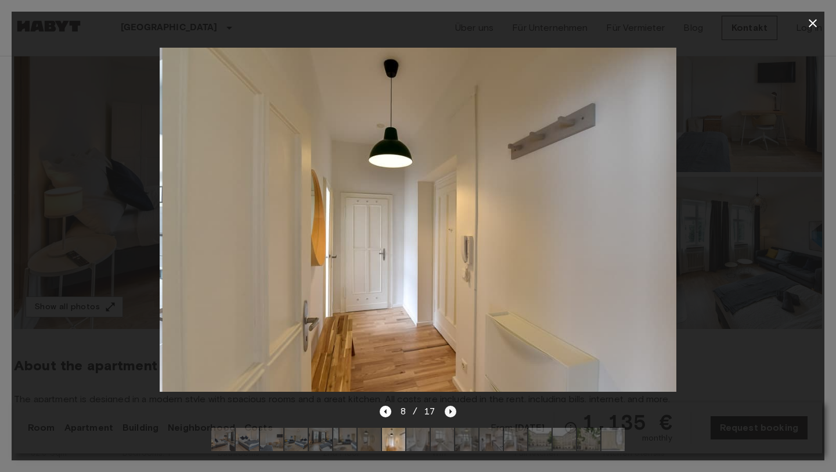
click at [452, 414] on icon "Next image" at bounding box center [451, 411] width 12 height 12
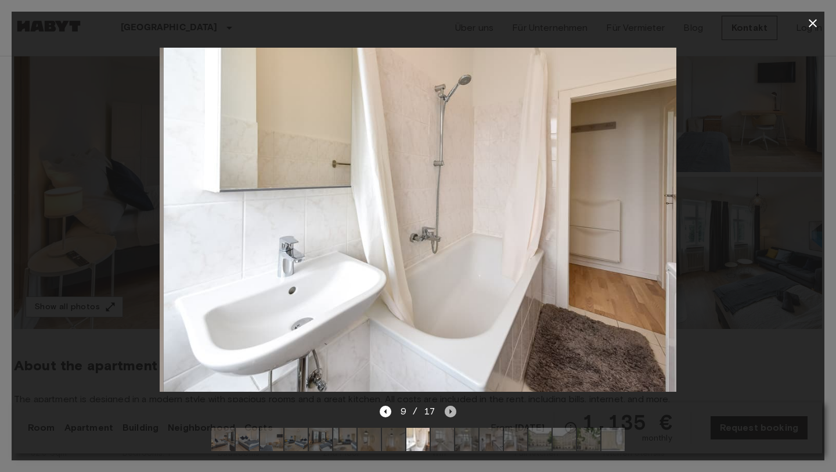
click at [452, 414] on icon "Next image" at bounding box center [451, 411] width 12 height 12
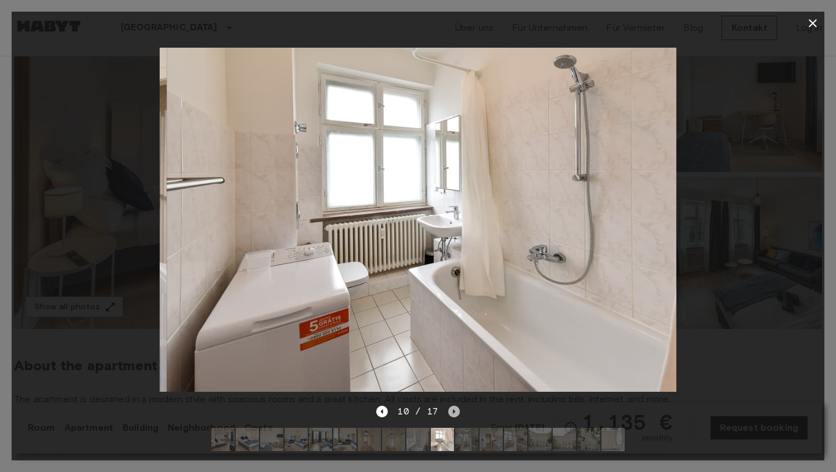
click at [452, 414] on icon "Next image" at bounding box center [454, 411] width 12 height 12
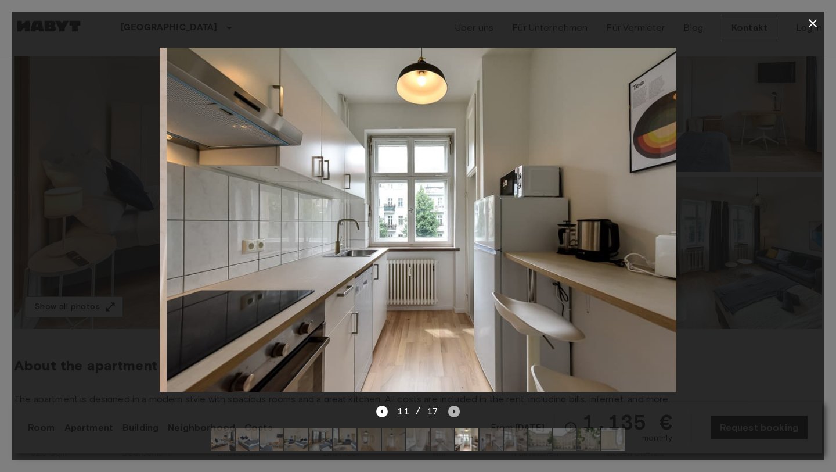
click at [452, 414] on icon "Next image" at bounding box center [454, 411] width 12 height 12
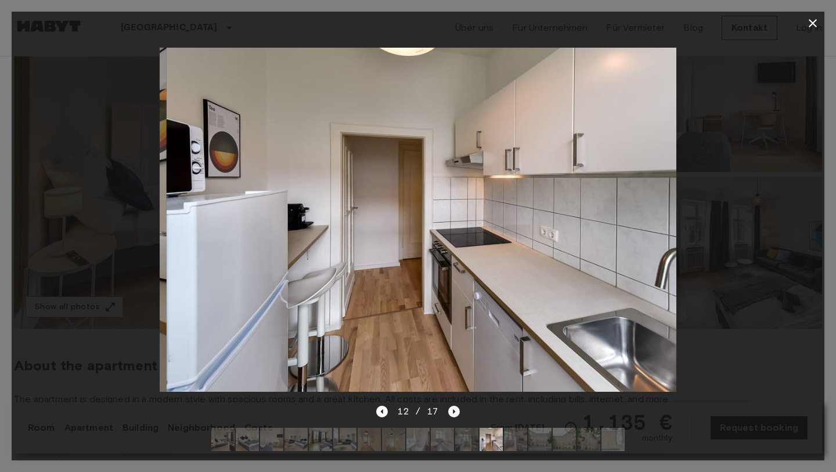
click at [452, 414] on icon "Next image" at bounding box center [454, 411] width 12 height 12
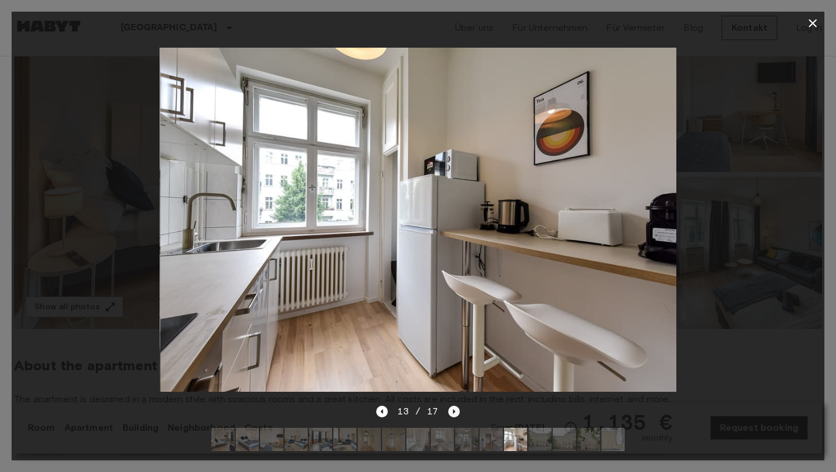
click at [452, 414] on icon "Next image" at bounding box center [454, 411] width 12 height 12
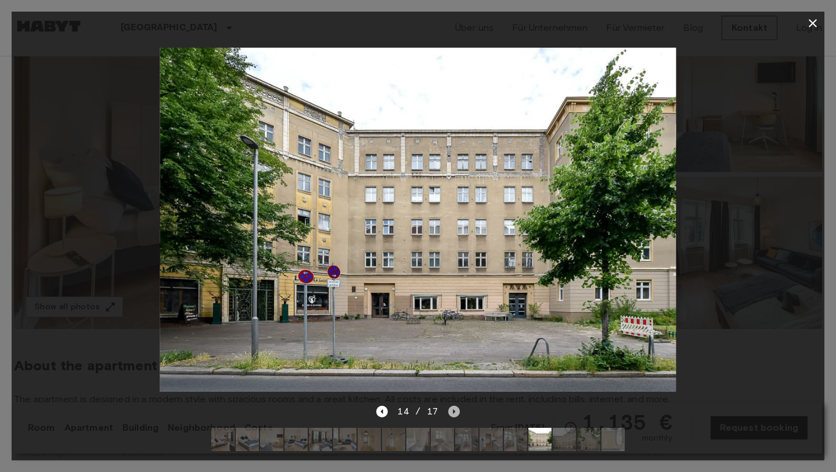
click at [452, 414] on icon "Next image" at bounding box center [454, 411] width 12 height 12
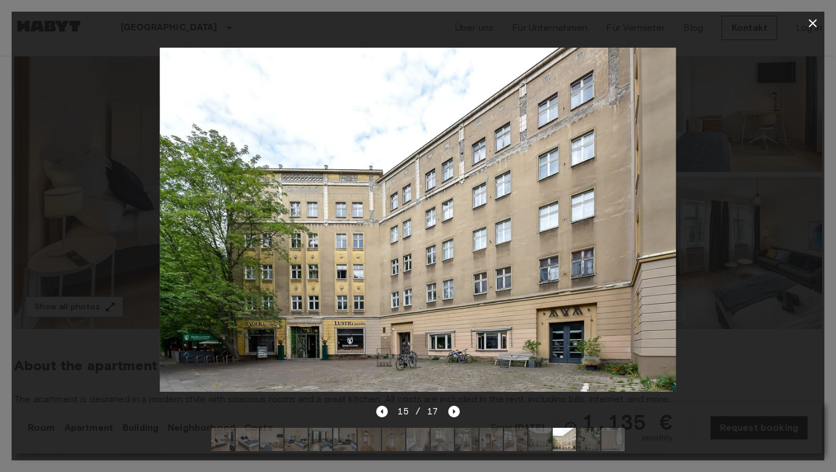
click at [813, 24] on icon "button" at bounding box center [813, 23] width 8 height 8
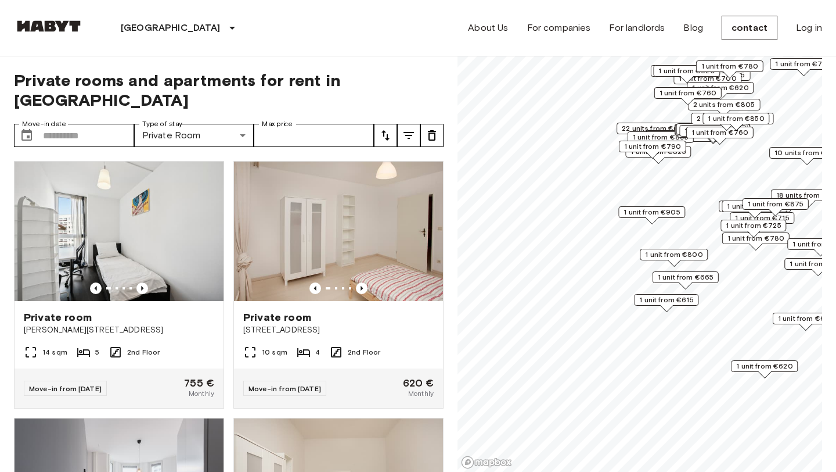
click at [737, 224] on font "1 unit from €725" at bounding box center [753, 225] width 55 height 9
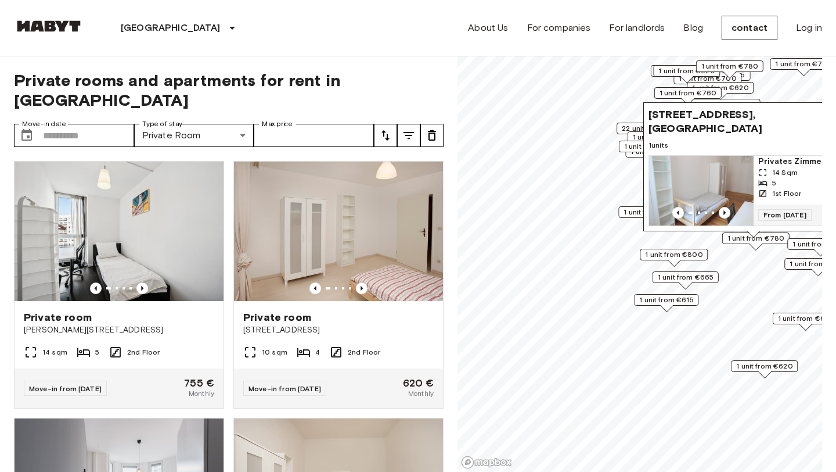
click at [737, 239] on font "1 unit from €780" at bounding box center [756, 237] width 57 height 9
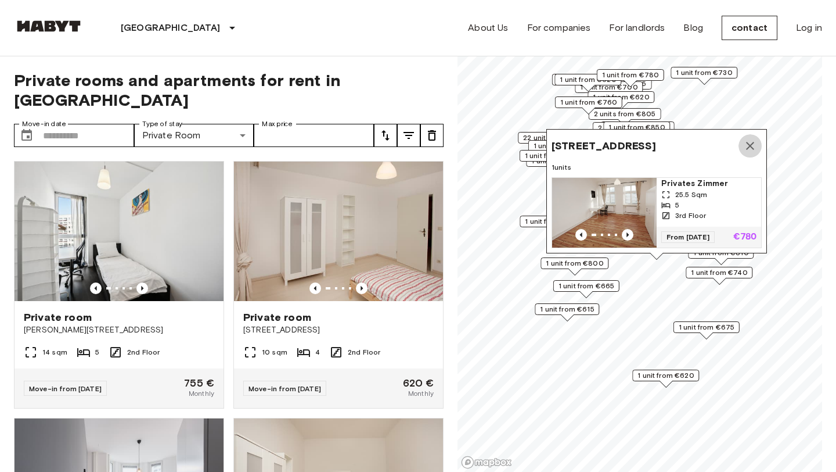
click at [753, 143] on icon "Map marker" at bounding box center [750, 146] width 8 height 8
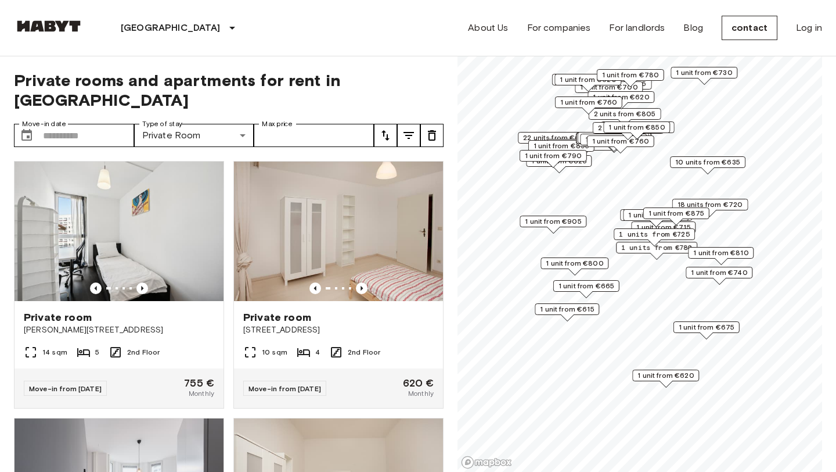
click at [593, 286] on font "1 unit from €665" at bounding box center [587, 285] width 56 height 9
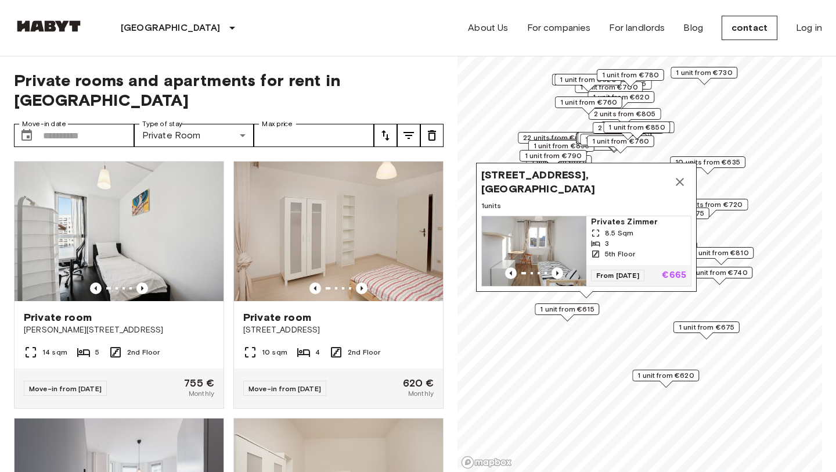
click at [682, 186] on icon "Map marker" at bounding box center [680, 182] width 8 height 8
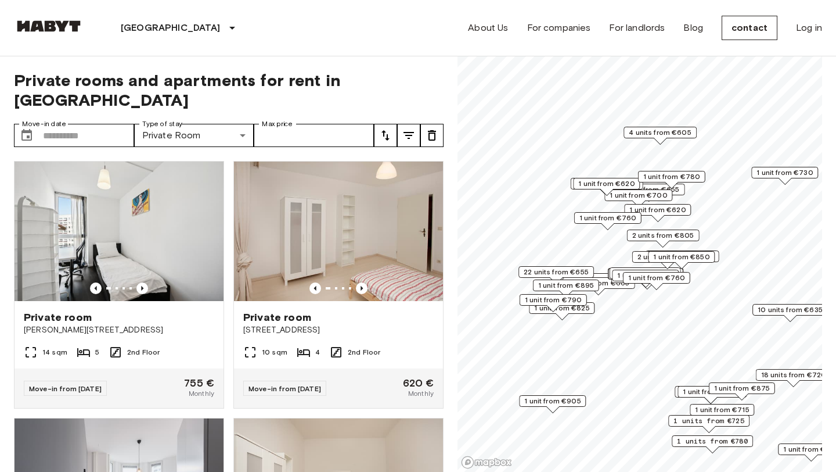
click at [683, 231] on font "2 units from €805" at bounding box center [663, 235] width 62 height 9
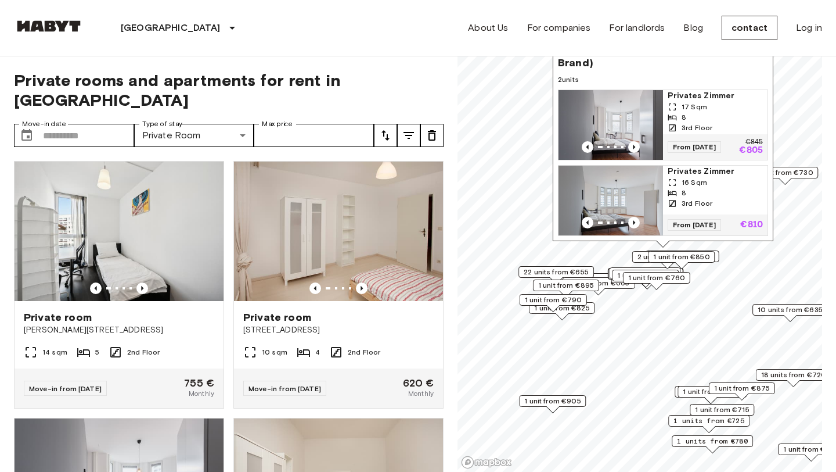
click at [755, 53] on icon "Map marker" at bounding box center [757, 49] width 8 height 8
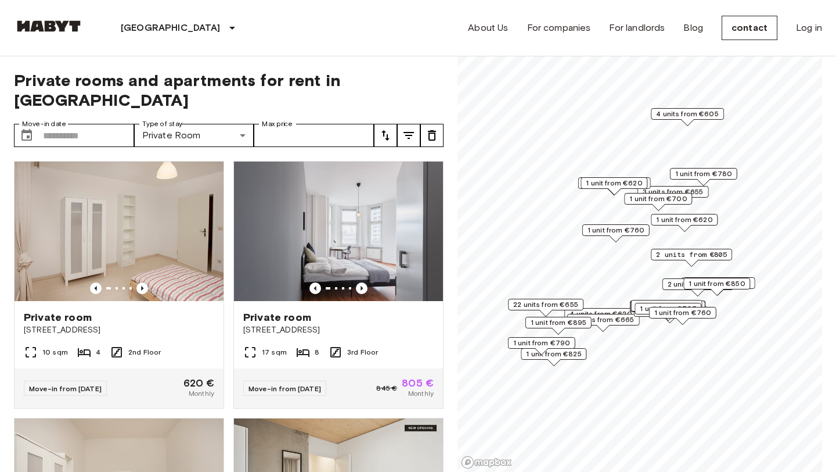
click at [564, 304] on font "22 units from €655" at bounding box center [545, 304] width 65 height 9
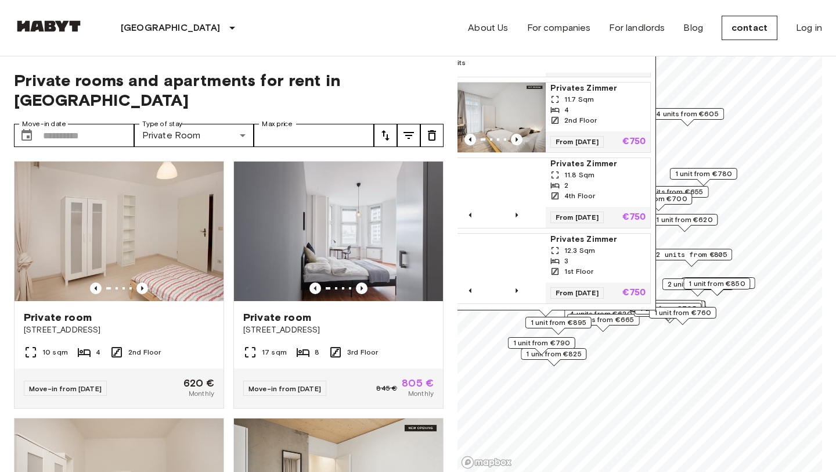
scroll to position [1206, 0]
